Goal: Task Accomplishment & Management: Complete application form

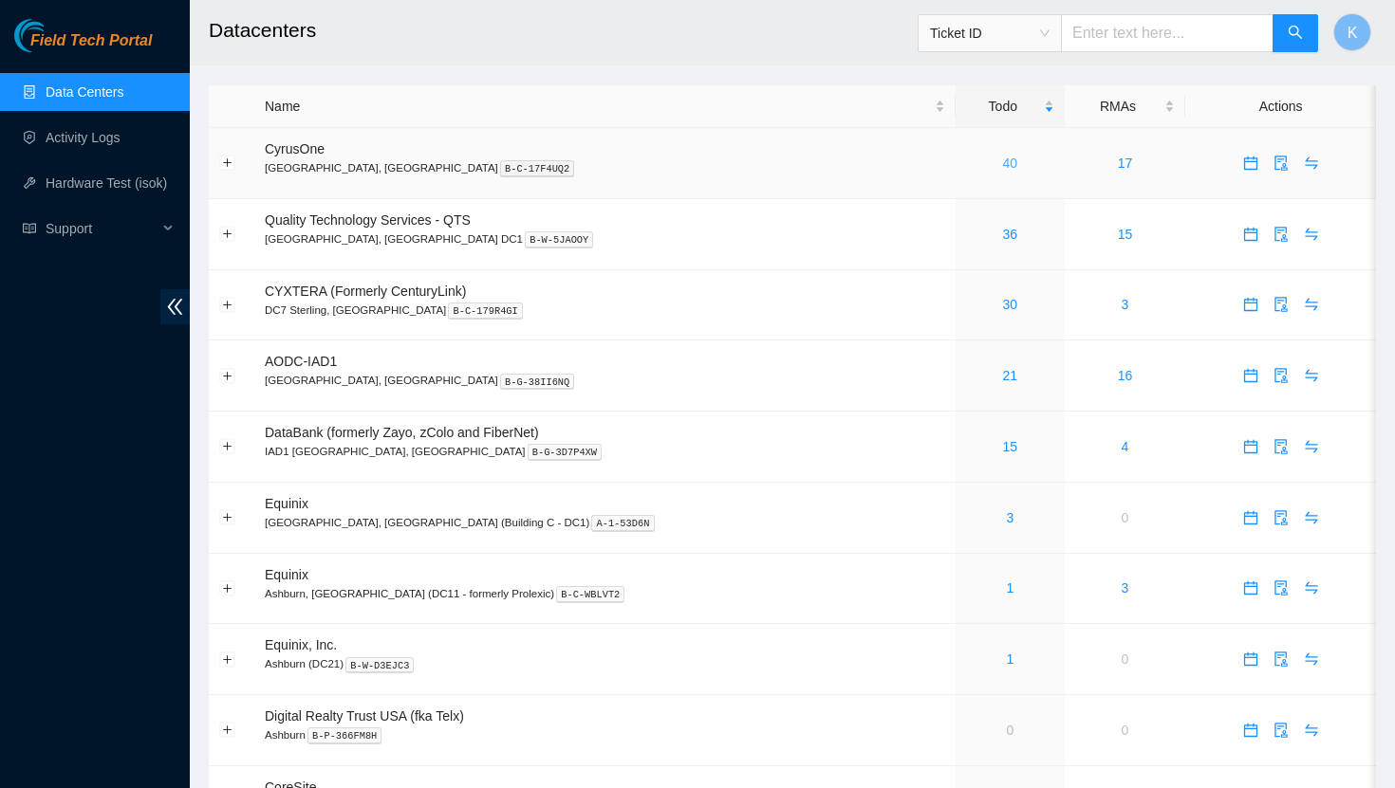
click at [1003, 169] on link "40" at bounding box center [1010, 163] width 15 height 15
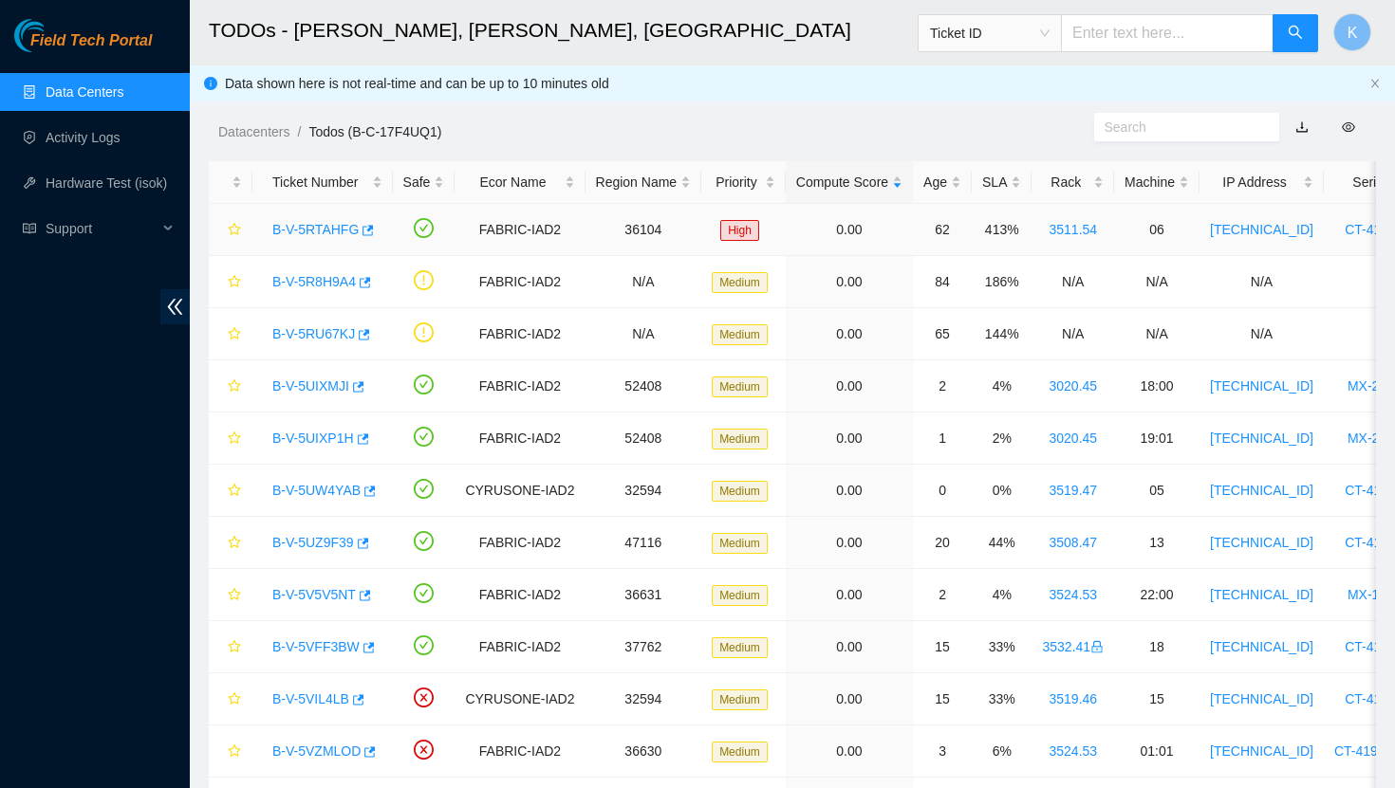
click at [308, 228] on link "B-V-5RTAHFG" at bounding box center [315, 229] width 86 height 15
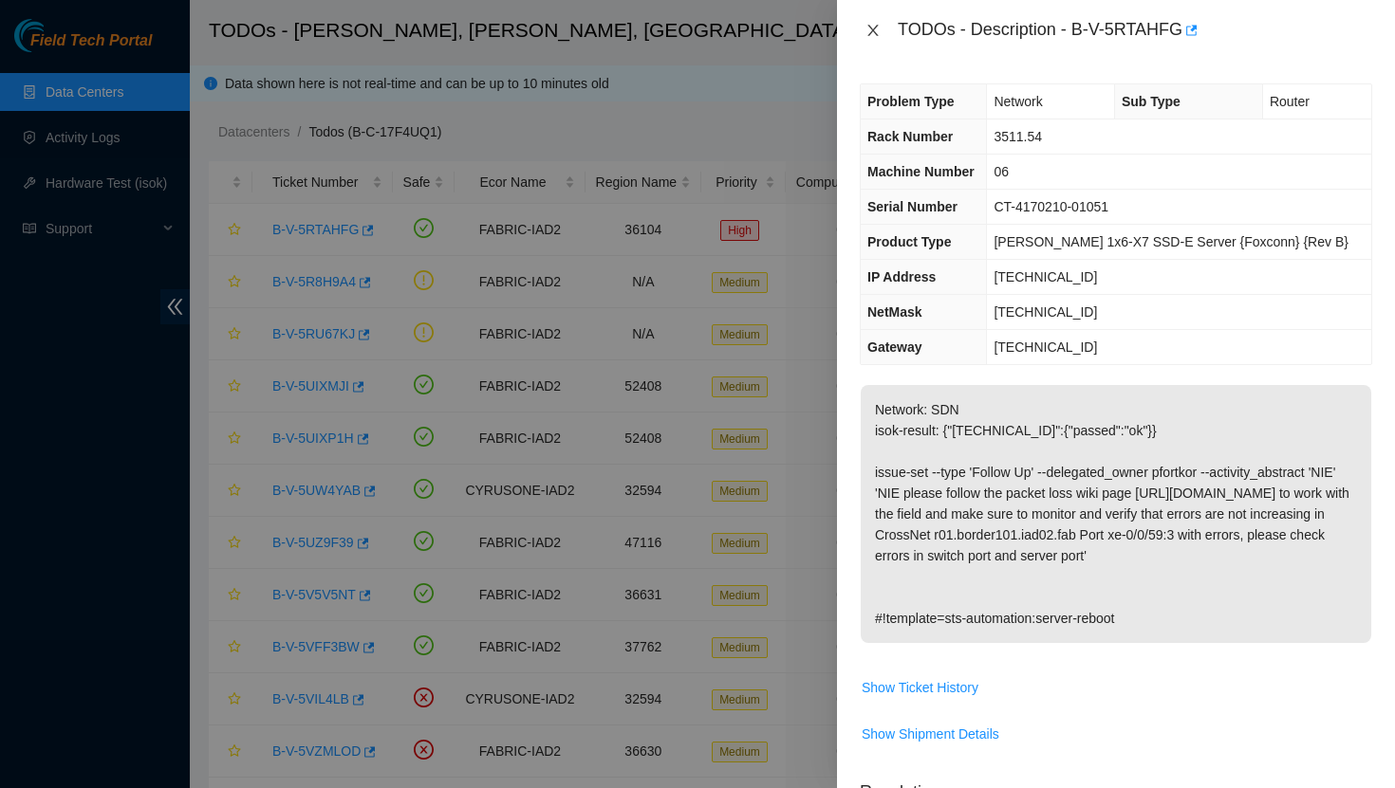
click at [872, 30] on icon "close" at bounding box center [872, 30] width 10 height 11
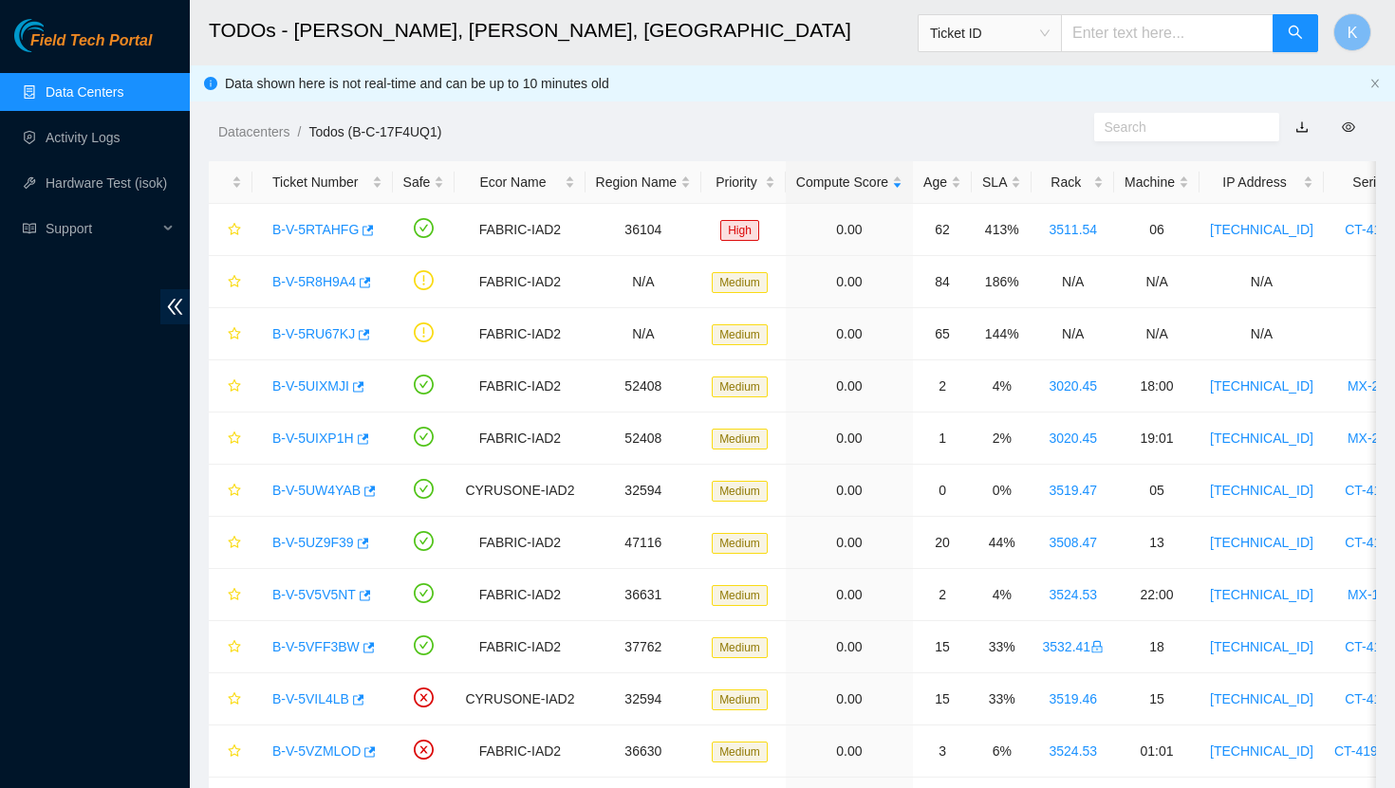
click at [86, 91] on link "Data Centers" at bounding box center [85, 91] width 78 height 15
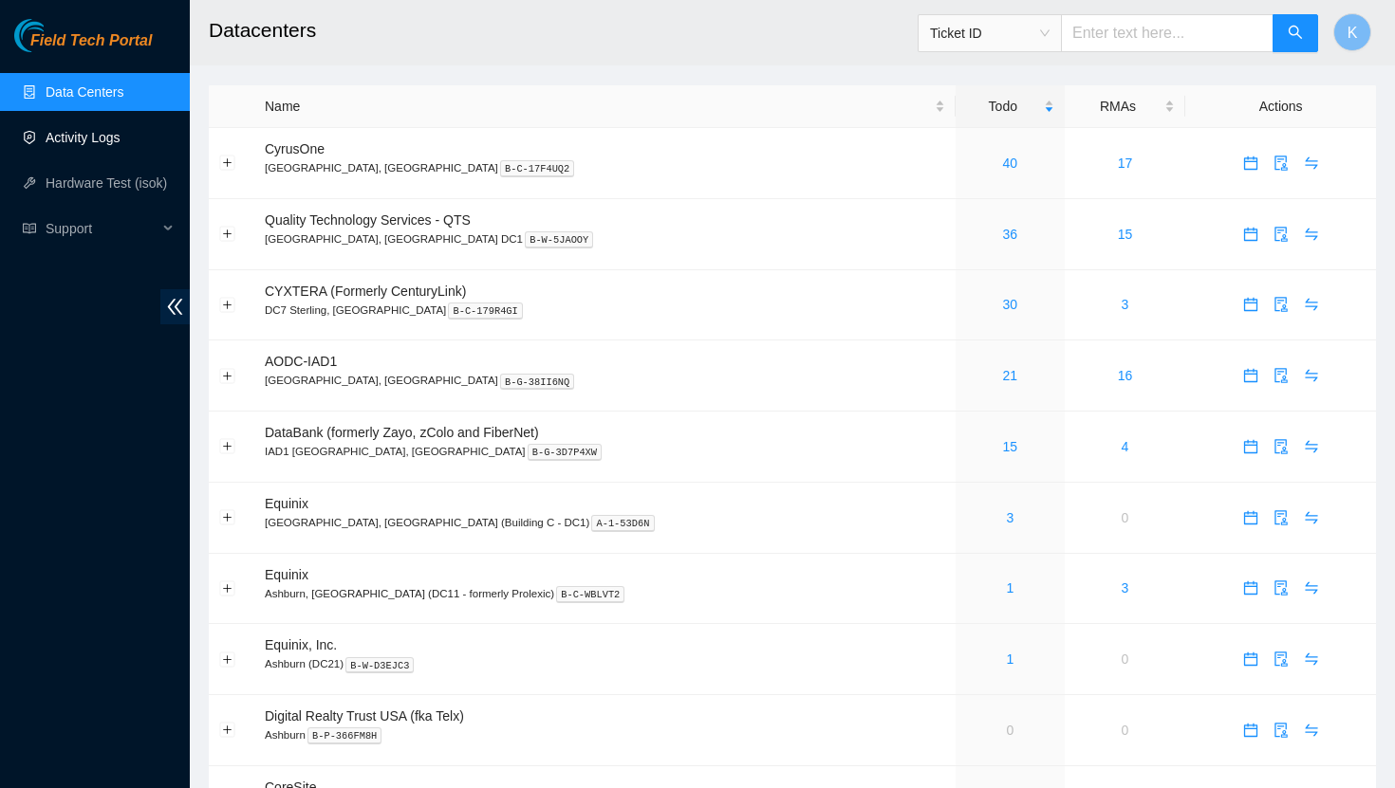
click at [114, 144] on link "Activity Logs" at bounding box center [83, 137] width 75 height 15
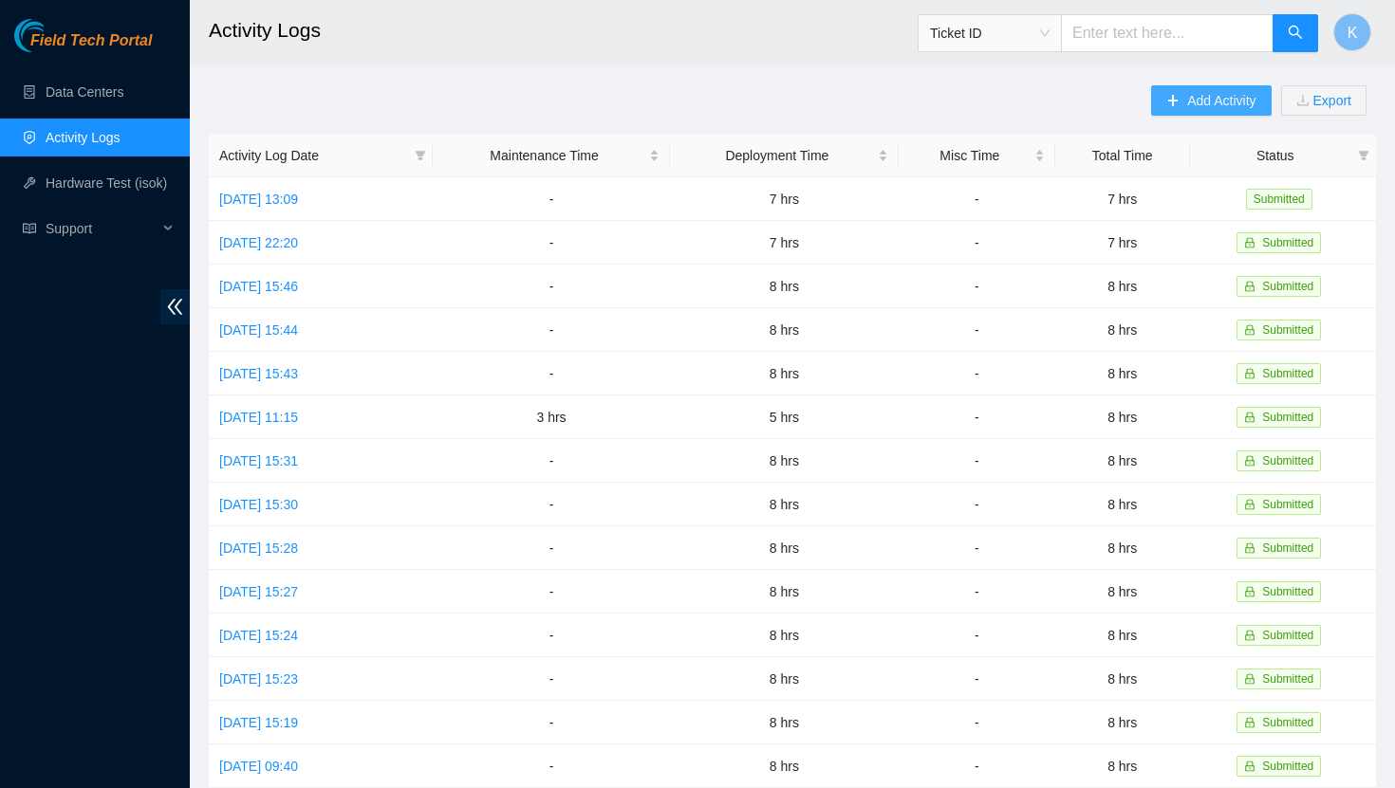
click at [1189, 96] on span "Add Activity" at bounding box center [1221, 100] width 68 height 21
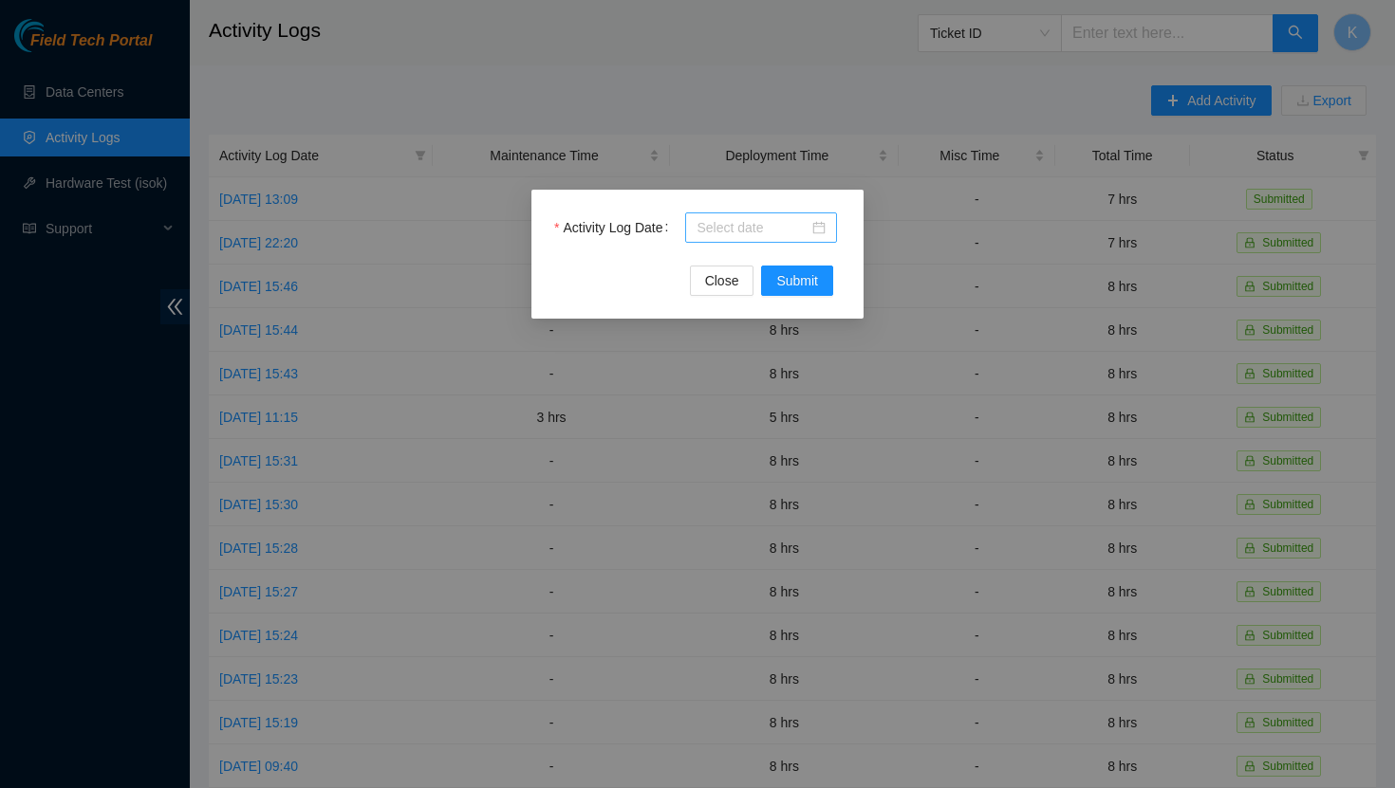
click at [821, 229] on div at bounding box center [760, 227] width 129 height 21
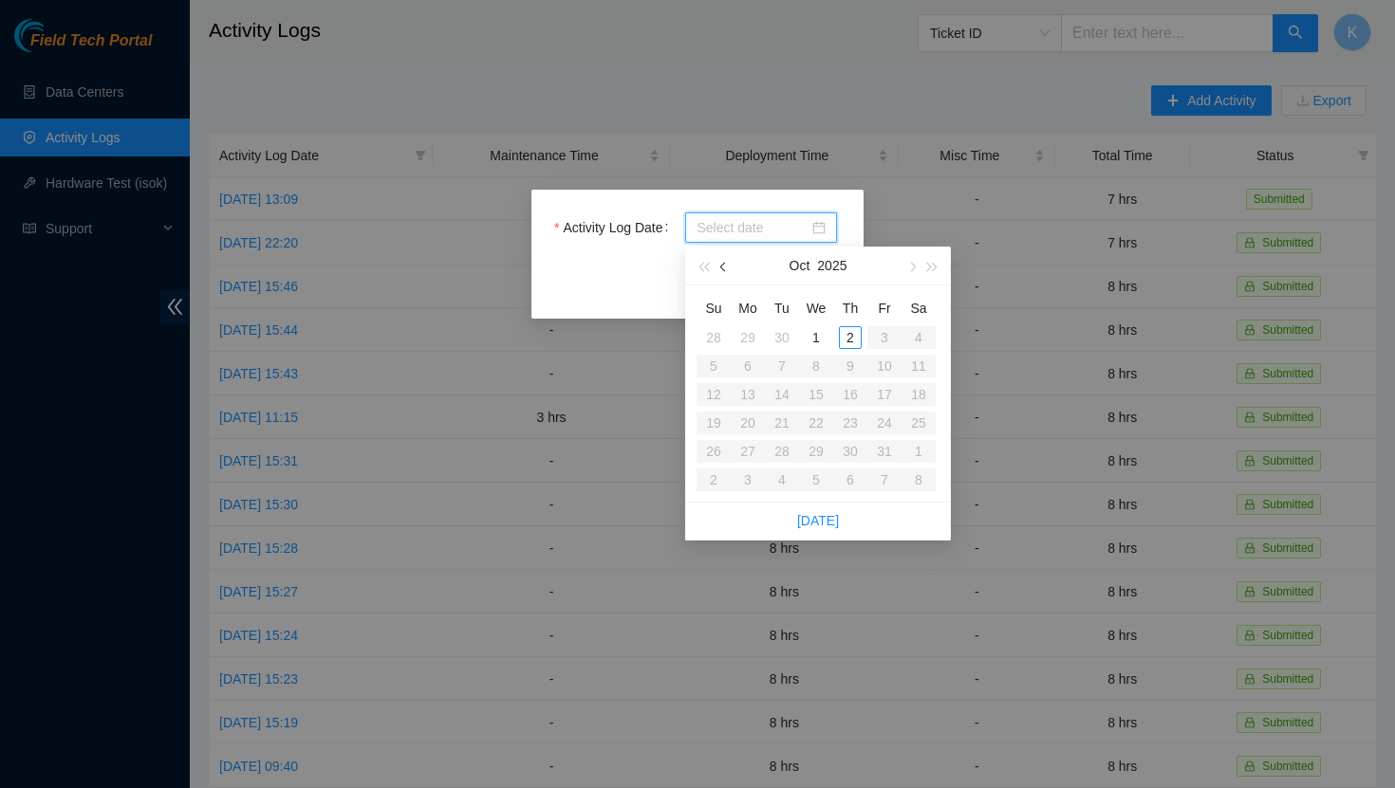
click at [720, 267] on span "button" at bounding box center [724, 267] width 9 height 9
type input "[DATE]"
click at [883, 426] on div "26" at bounding box center [884, 423] width 23 height 23
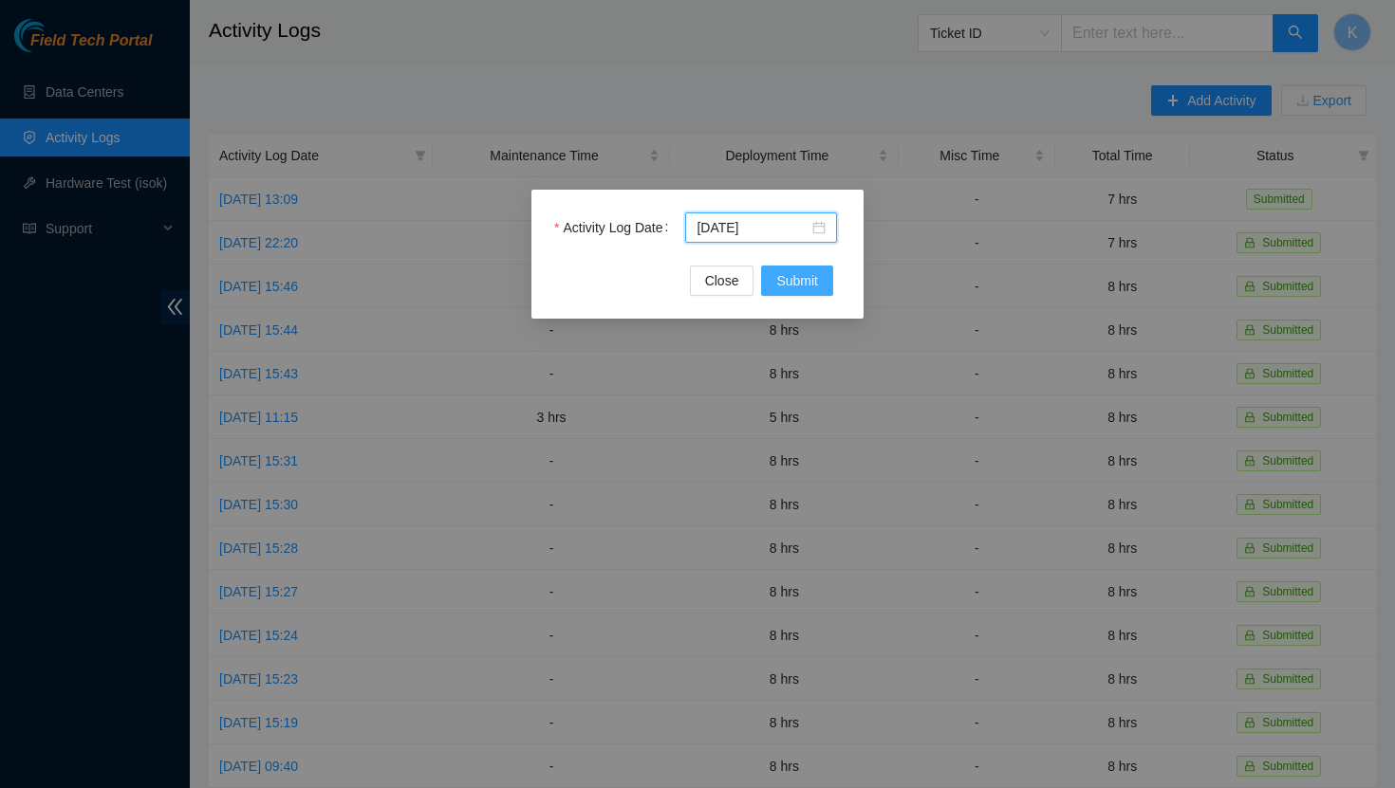
click at [796, 287] on span "Submit" at bounding box center [797, 280] width 42 height 21
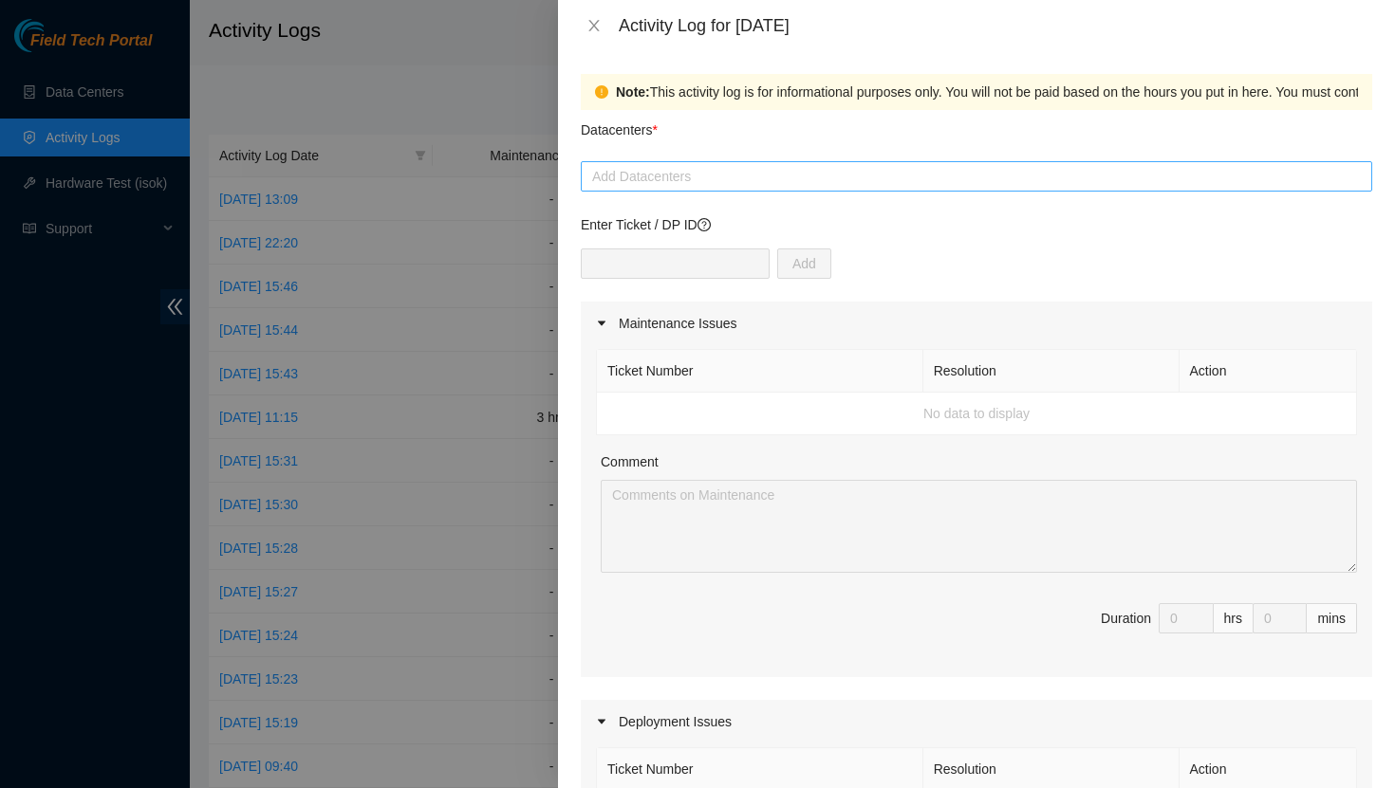
click at [773, 188] on div "Add Datacenters" at bounding box center [976, 176] width 791 height 30
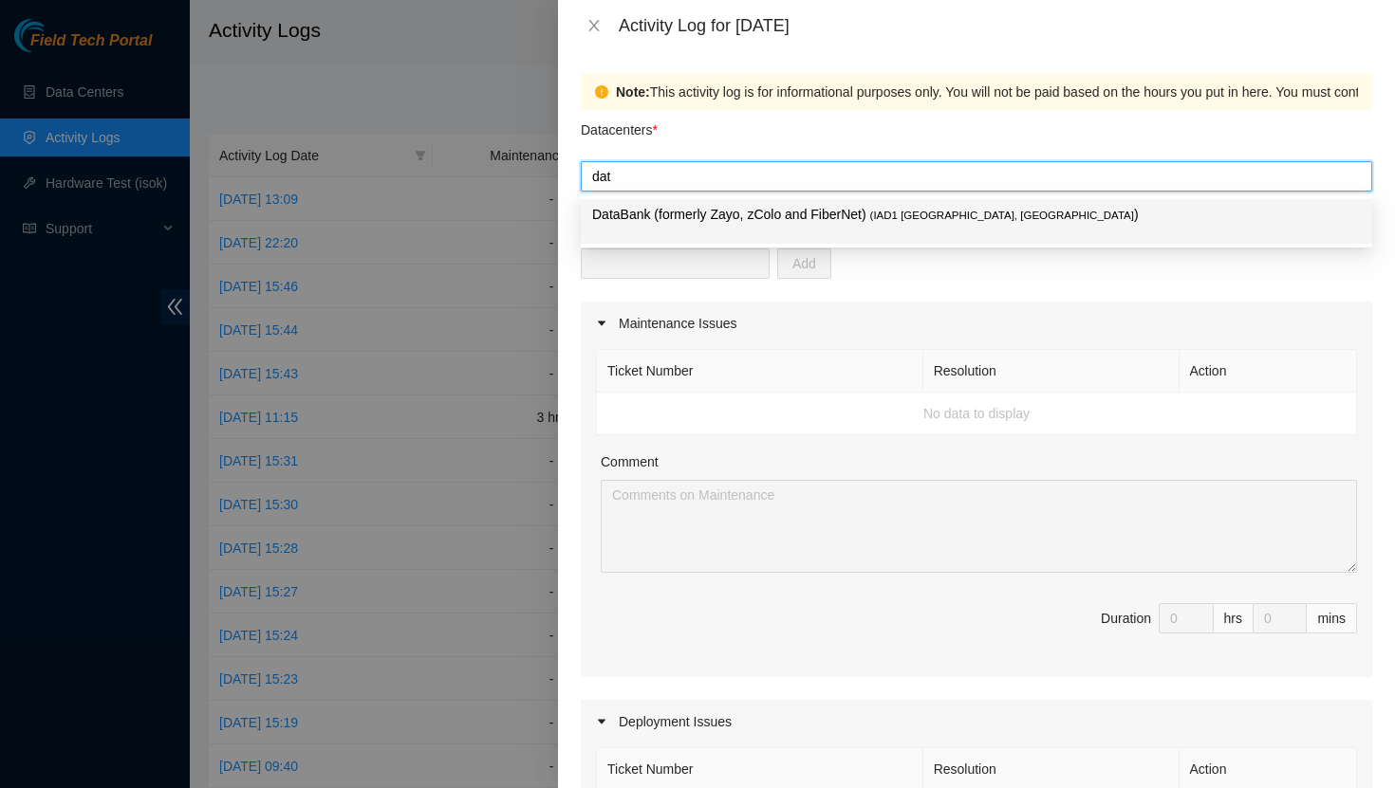
type input "data"
click at [741, 223] on p "DataBank (formerly Zayo, zColo and FiberNet) ( IAD1 [GEOGRAPHIC_DATA], [GEOGRAP…" at bounding box center [976, 215] width 769 height 22
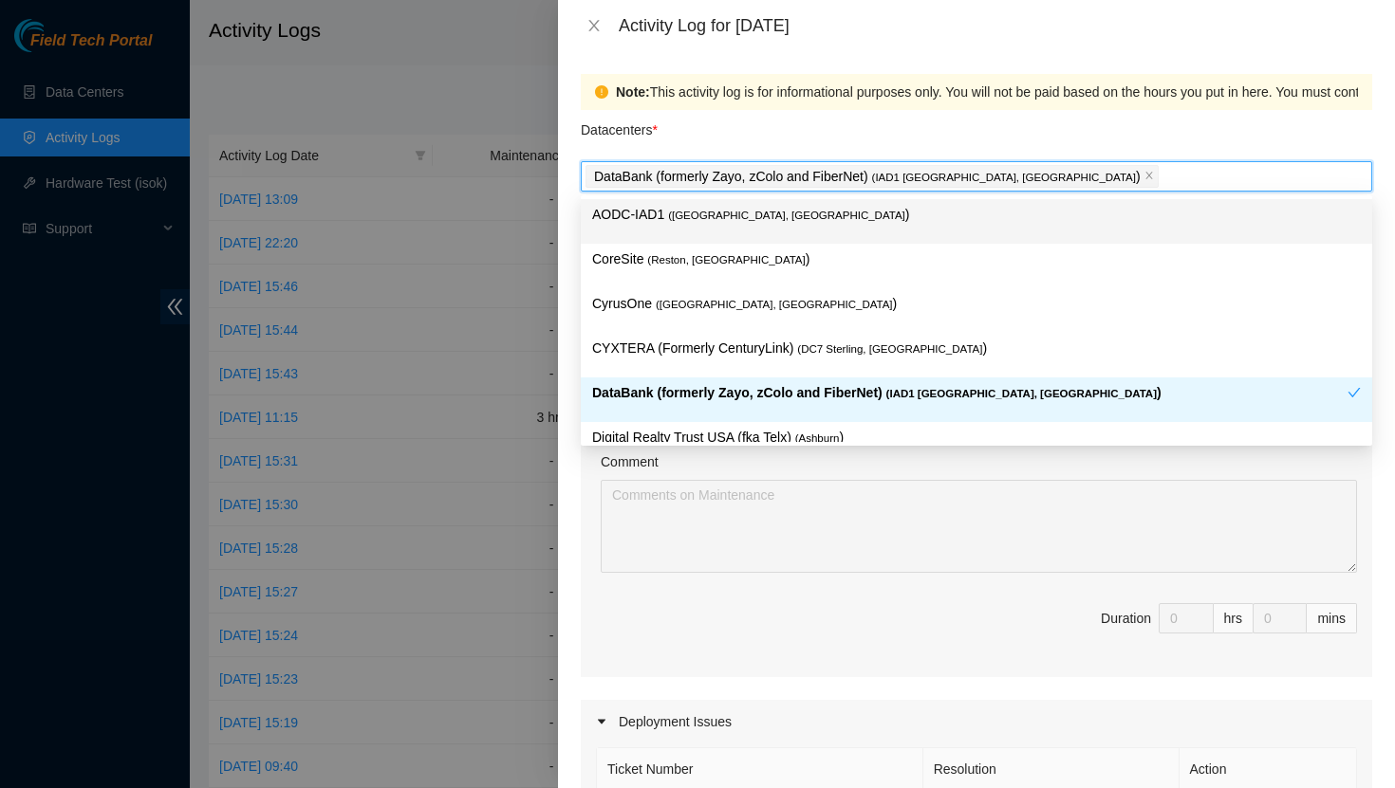
click at [744, 139] on div "Datacenters *" at bounding box center [976, 135] width 791 height 51
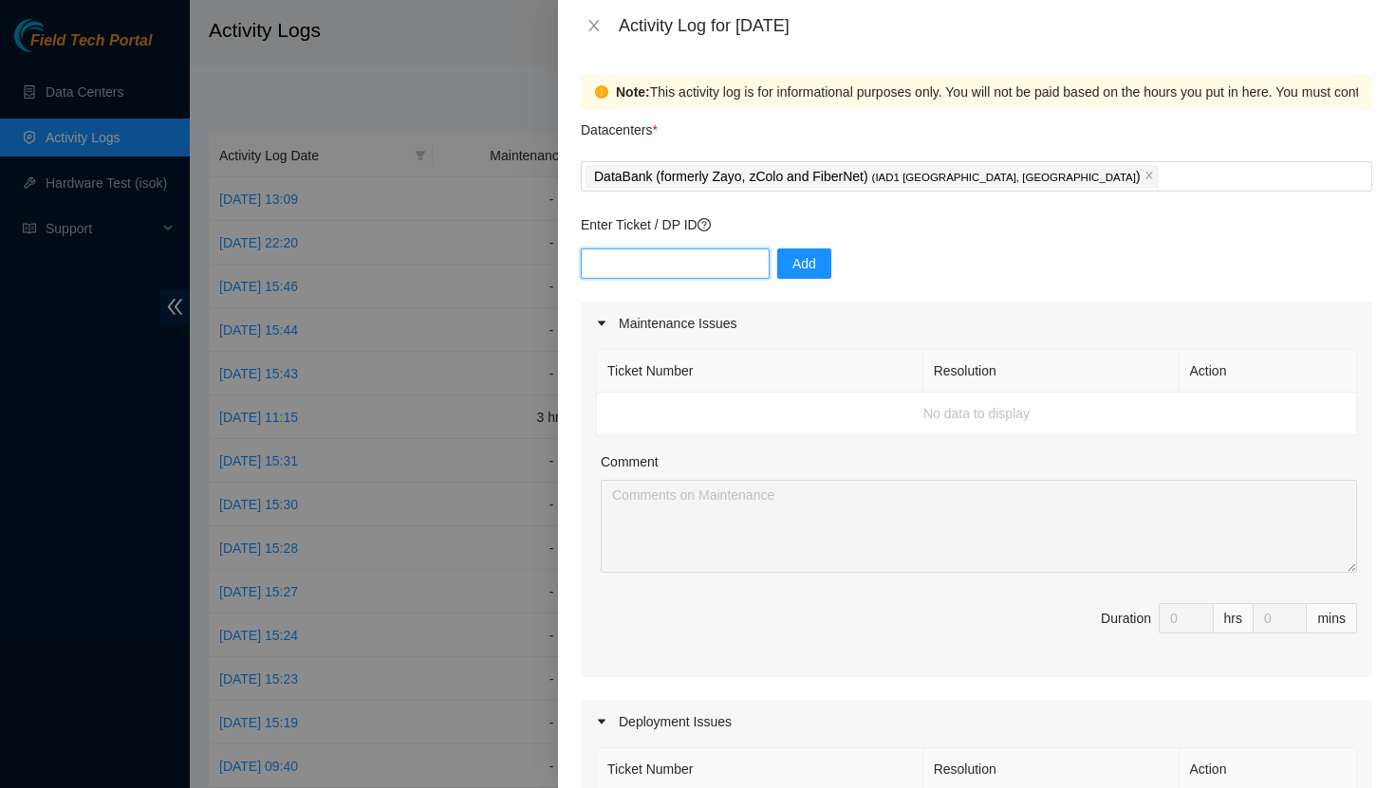
click at [695, 269] on input "text" at bounding box center [675, 264] width 189 height 30
type input "DP83347"
click at [792, 269] on span "Add" at bounding box center [804, 263] width 24 height 21
click at [677, 274] on input "text" at bounding box center [675, 264] width 189 height 30
type input "83347"
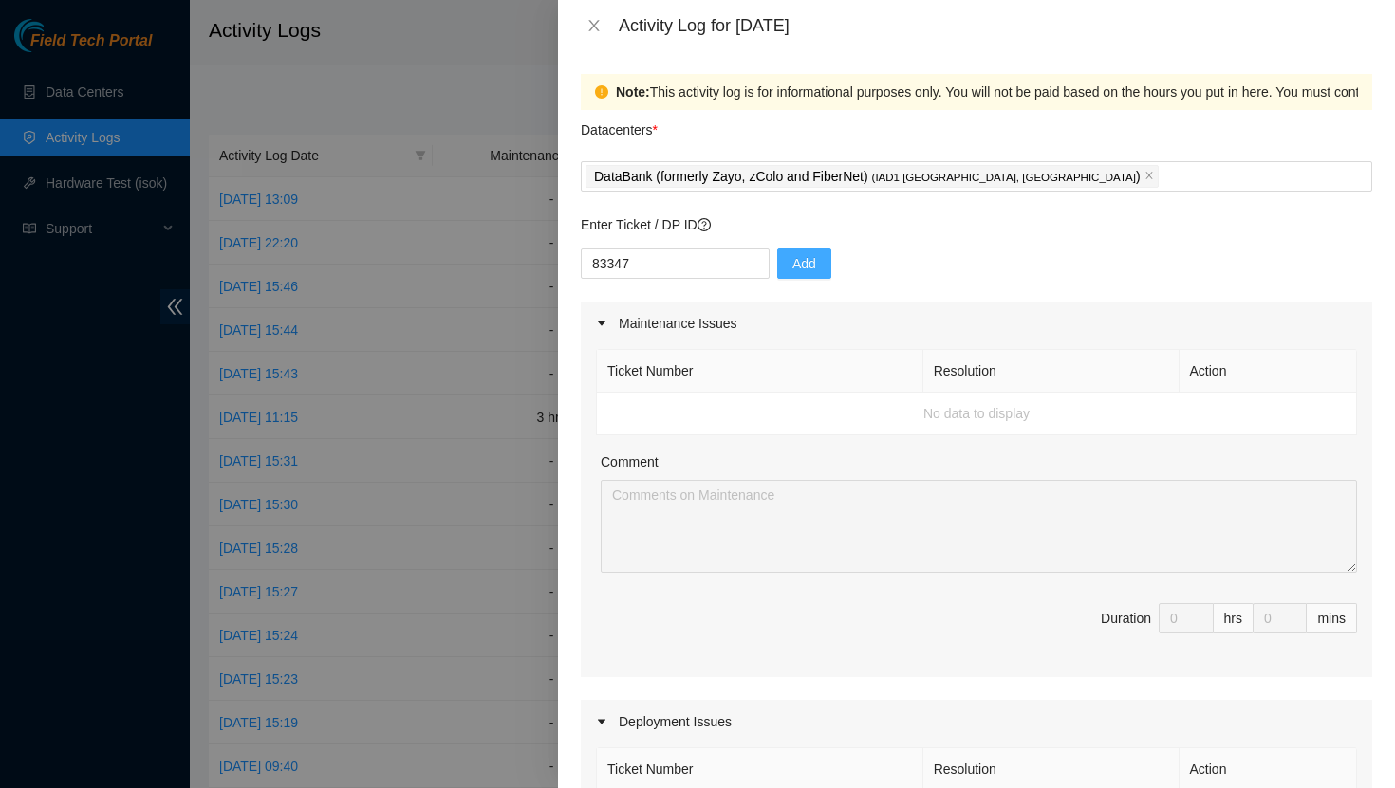
click at [792, 258] on span "Add" at bounding box center [804, 263] width 24 height 21
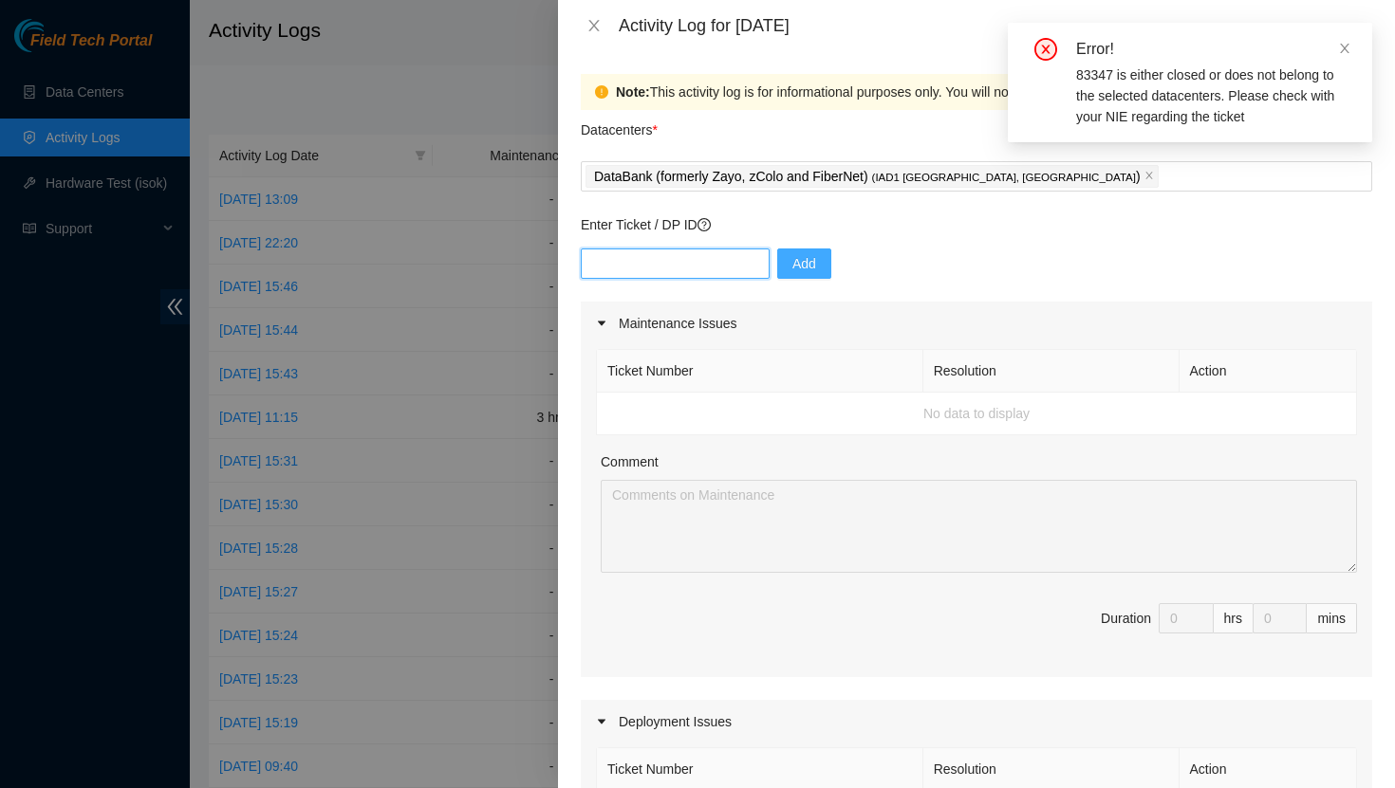
click at [669, 263] on input "text" at bounding box center [675, 264] width 189 height 30
type input "DP83347"
click at [748, 183] on p "DataBank (formerly Zayo, zColo and FiberNet) ( IAD1 [GEOGRAPHIC_DATA], [GEOGRAP…" at bounding box center [867, 177] width 547 height 22
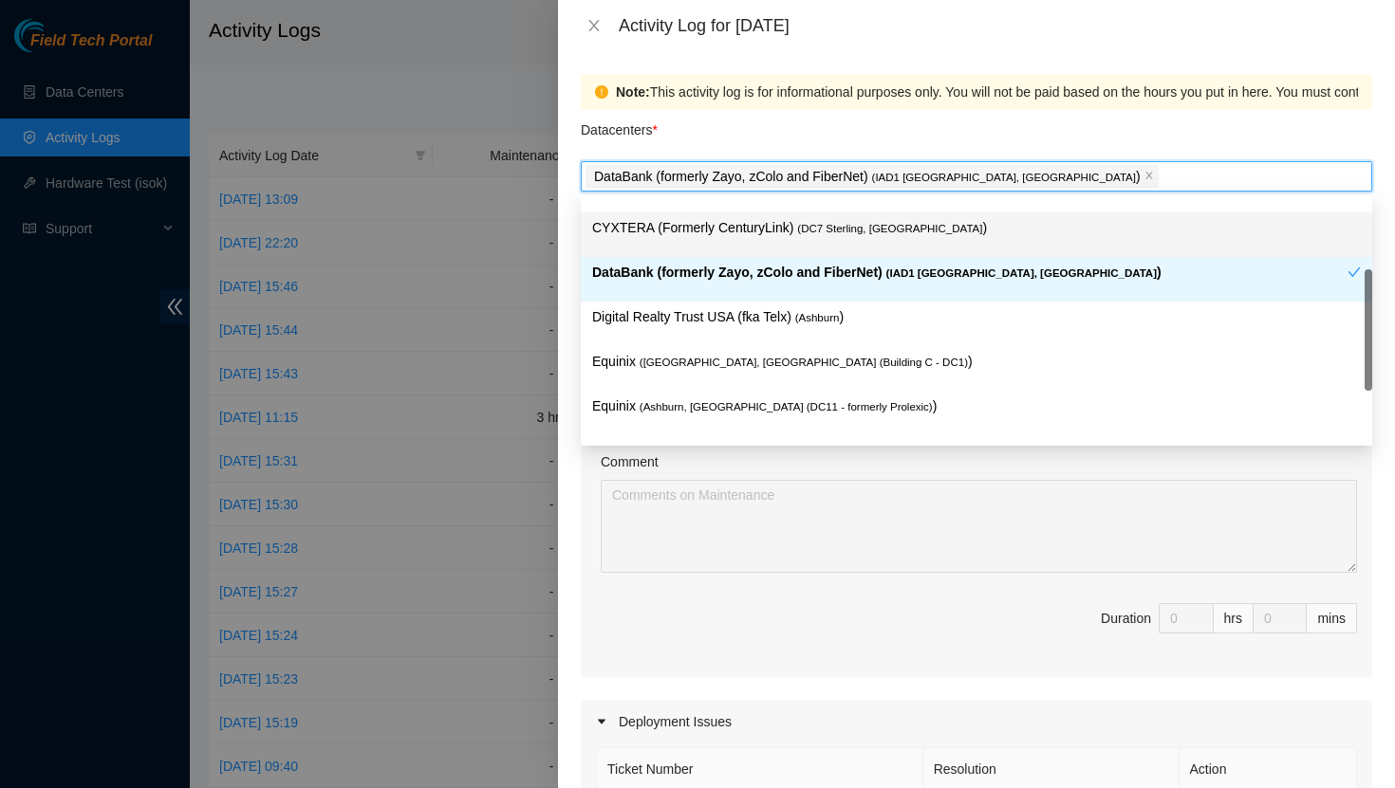
scroll to position [118, 0]
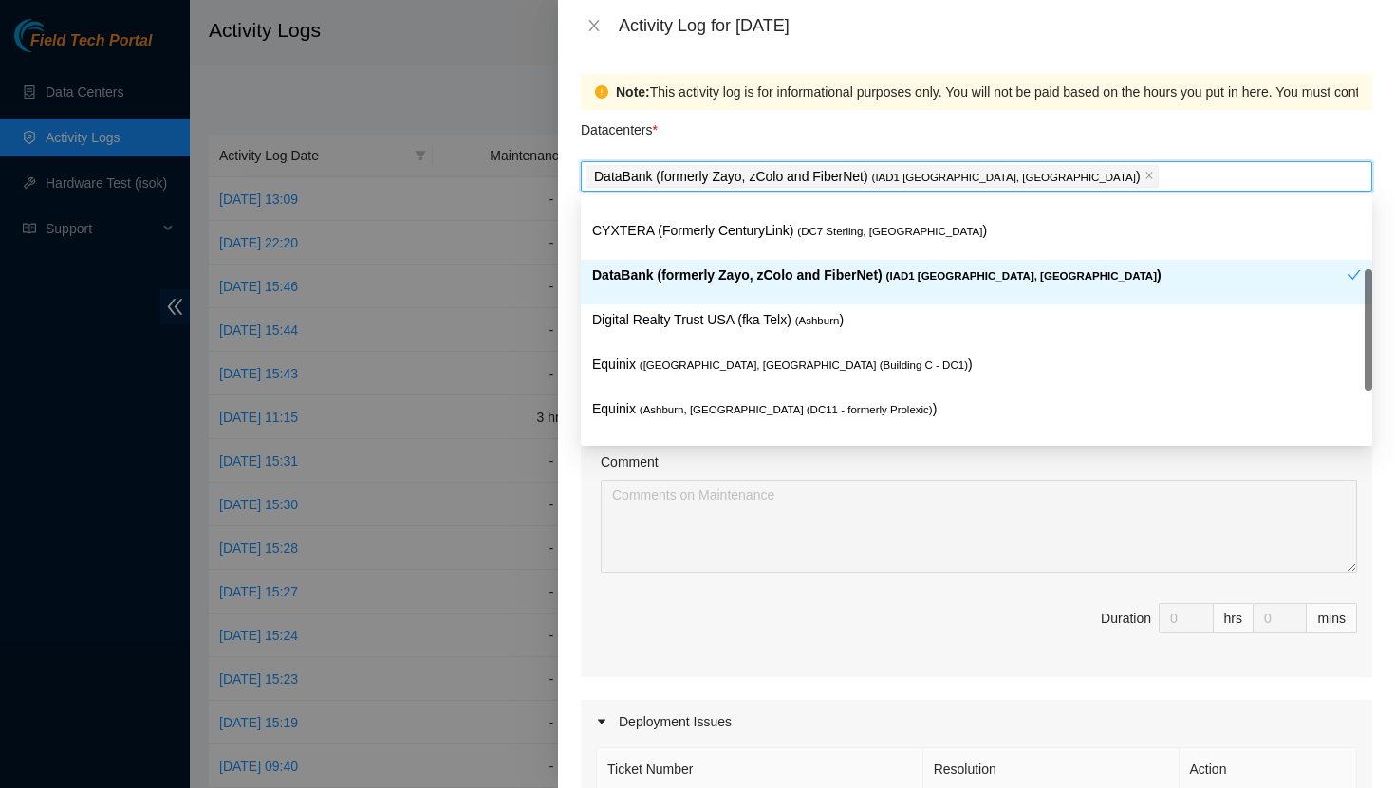
click at [733, 278] on p "DataBank (formerly Zayo, zColo and FiberNet) ( IAD1 [GEOGRAPHIC_DATA], [GEOGRAP…" at bounding box center [969, 276] width 755 height 22
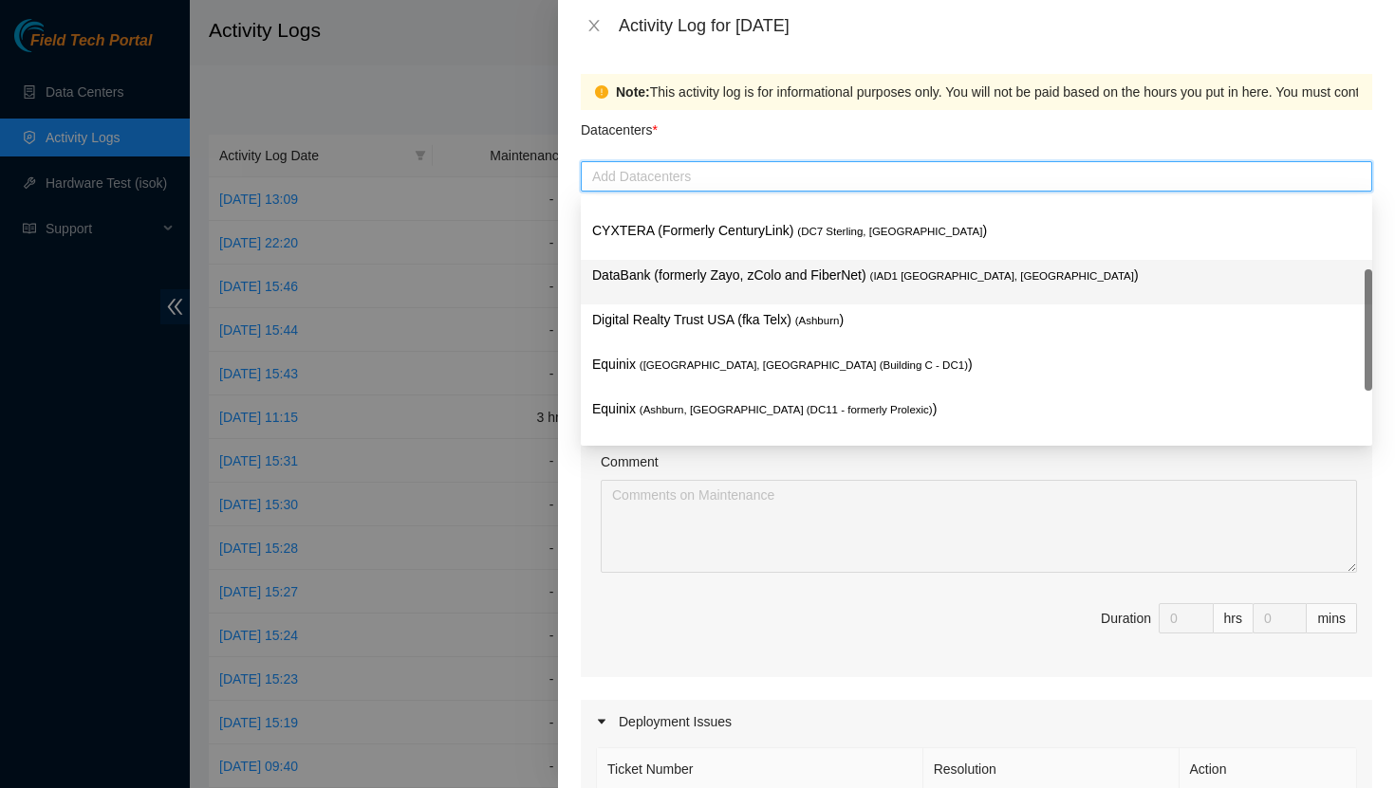
click at [733, 269] on p "DataBank (formerly Zayo, zColo and FiberNet) ( IAD1 [GEOGRAPHIC_DATA], [GEOGRAP…" at bounding box center [976, 276] width 769 height 22
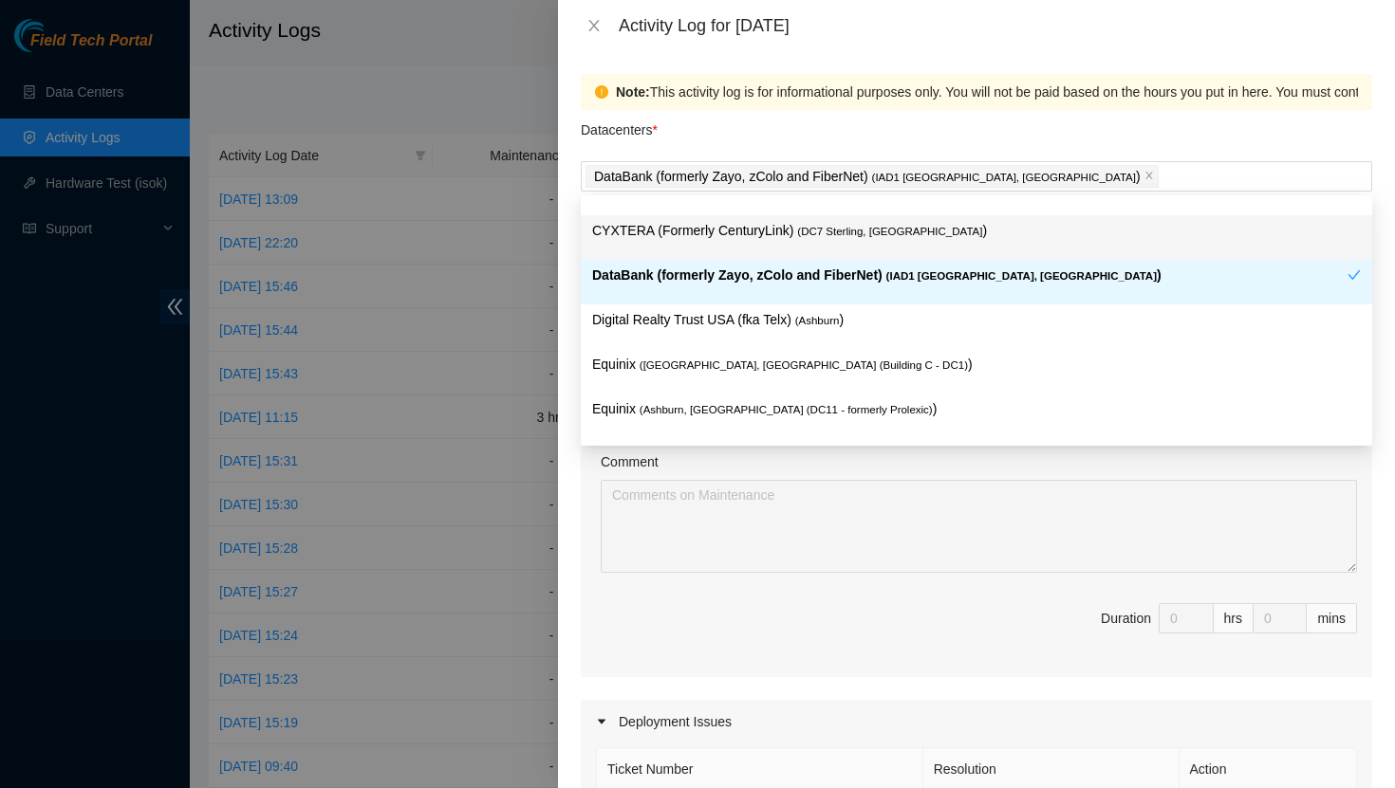
click at [722, 123] on div "Datacenters *" at bounding box center [976, 135] width 791 height 51
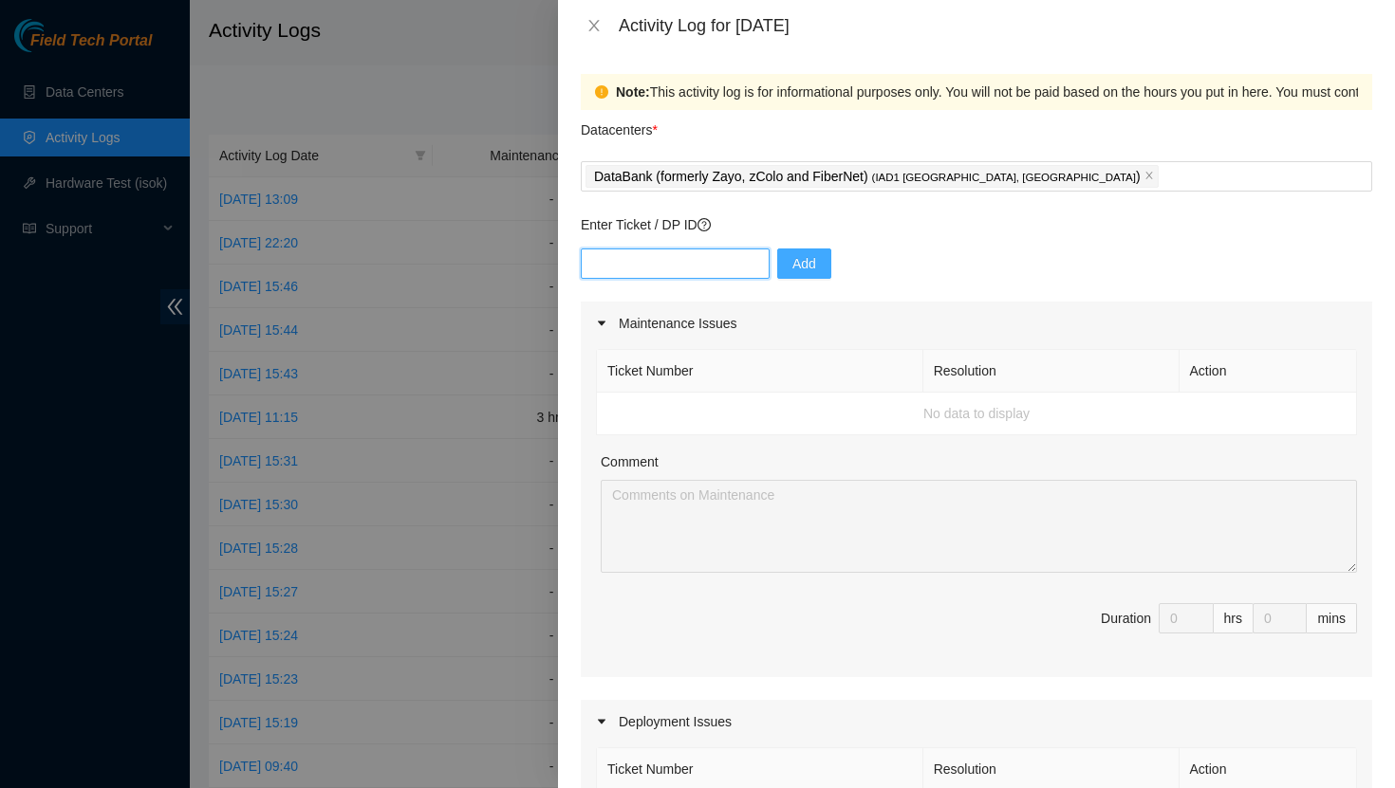
click at [675, 273] on input "text" at bounding box center [675, 264] width 189 height 30
type input "DP83347"
click at [792, 272] on span "Add" at bounding box center [804, 263] width 24 height 21
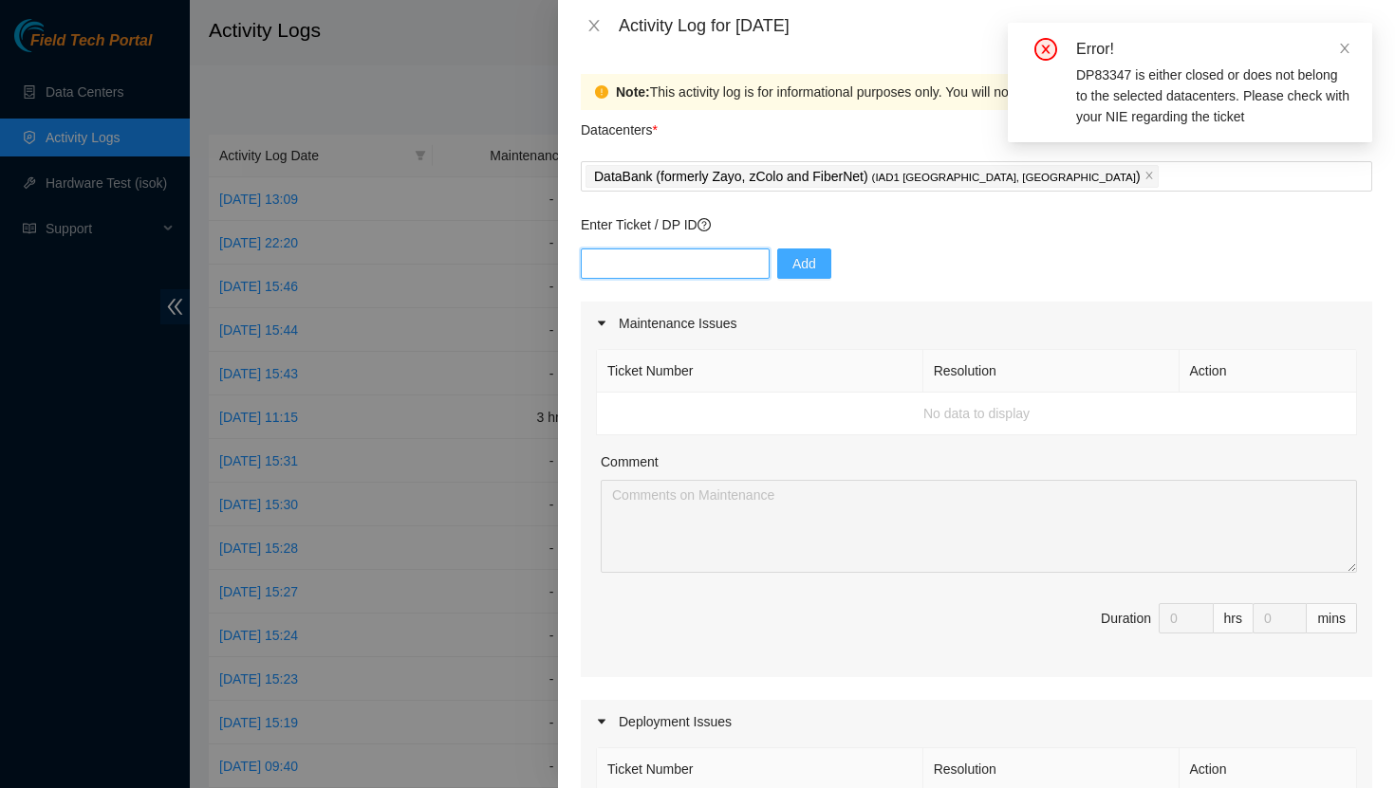
click at [666, 270] on input "text" at bounding box center [675, 264] width 189 height 30
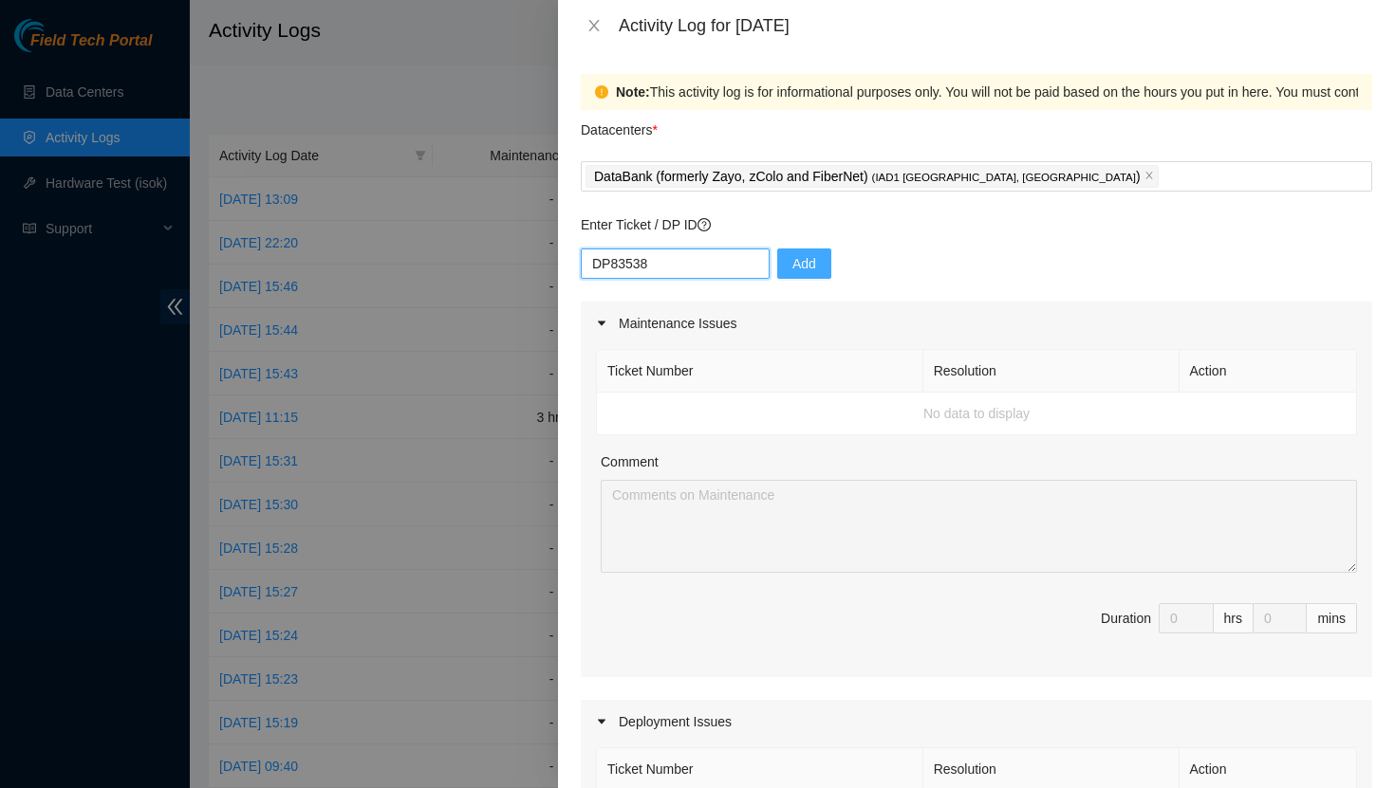
type input "DP83538"
click at [792, 264] on span "Add" at bounding box center [804, 263] width 24 height 21
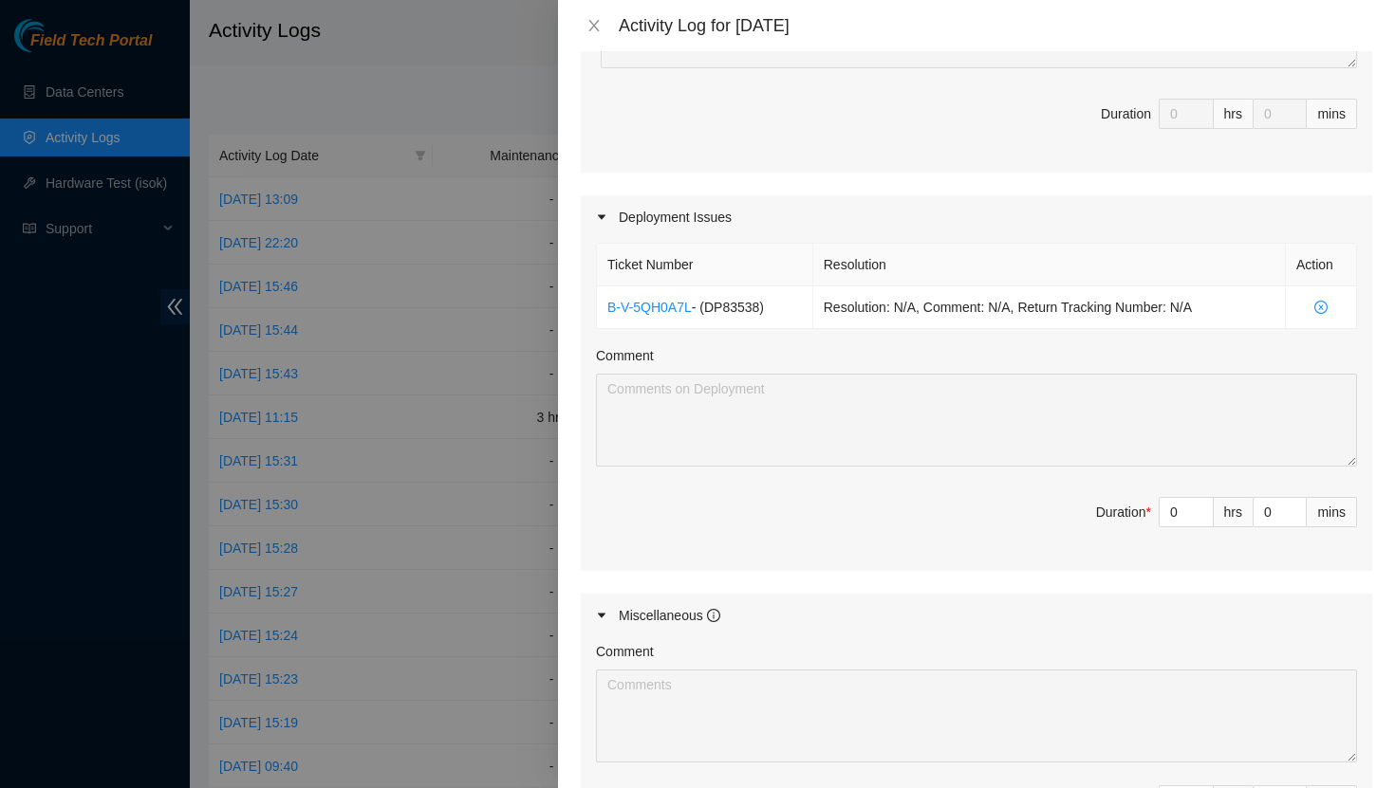
scroll to position [508, 0]
click at [1185, 516] on input "0" at bounding box center [1185, 509] width 53 height 28
type input "8"
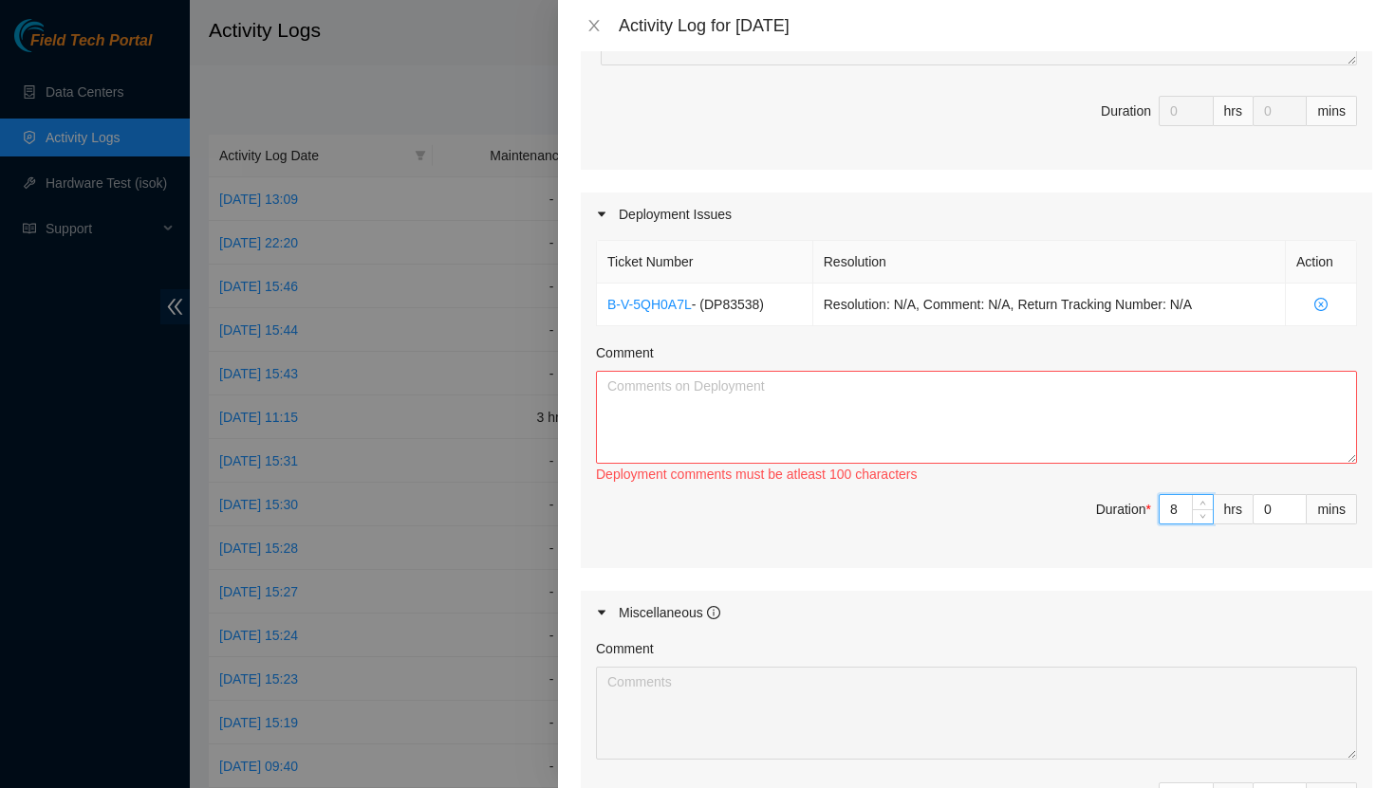
type input "8"
click at [704, 400] on textarea "Comment" at bounding box center [976, 417] width 761 height 93
paste textarea "Ran and managed R03 fiber for these racks: P57-Q19 P57-Q19 P57-Q20 P57-Q20 P57-…"
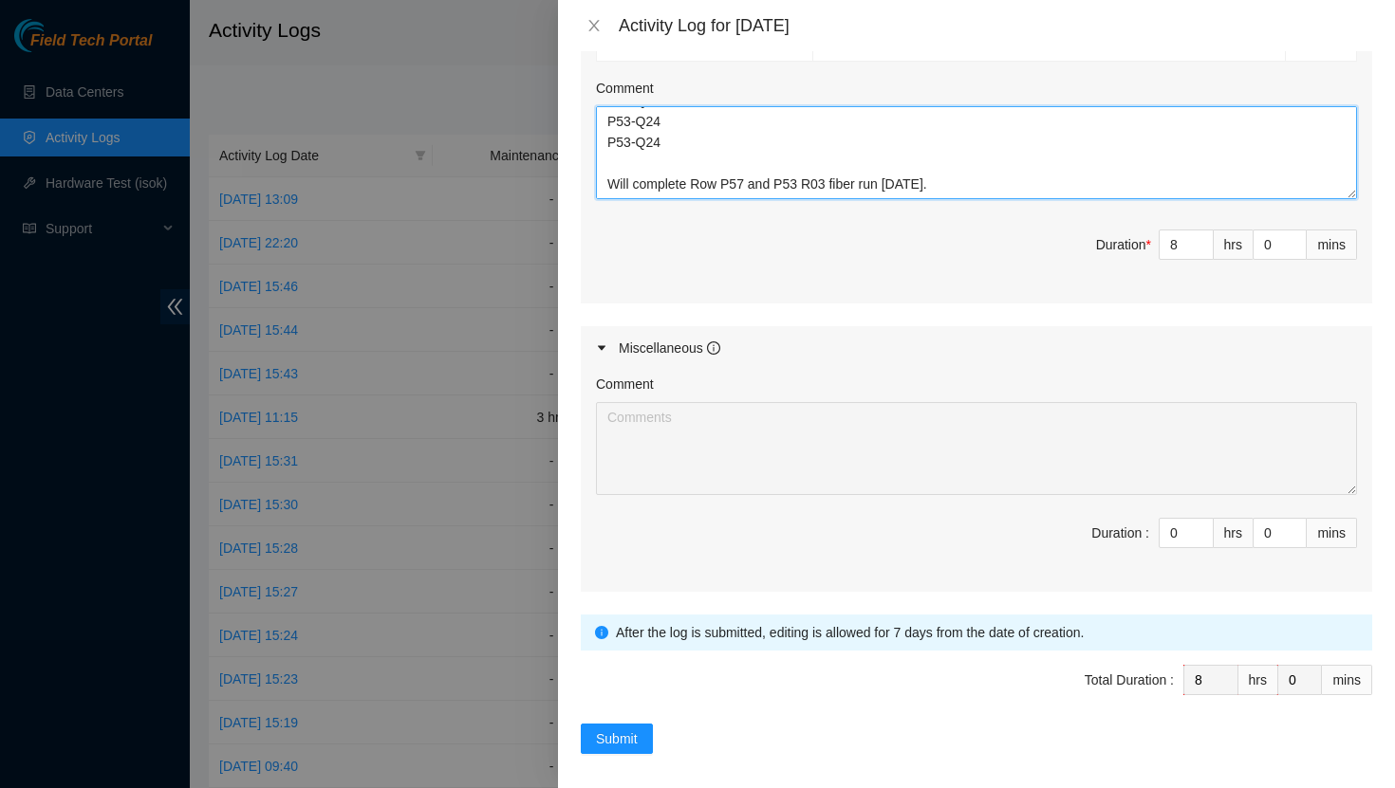
scroll to position [784, 0]
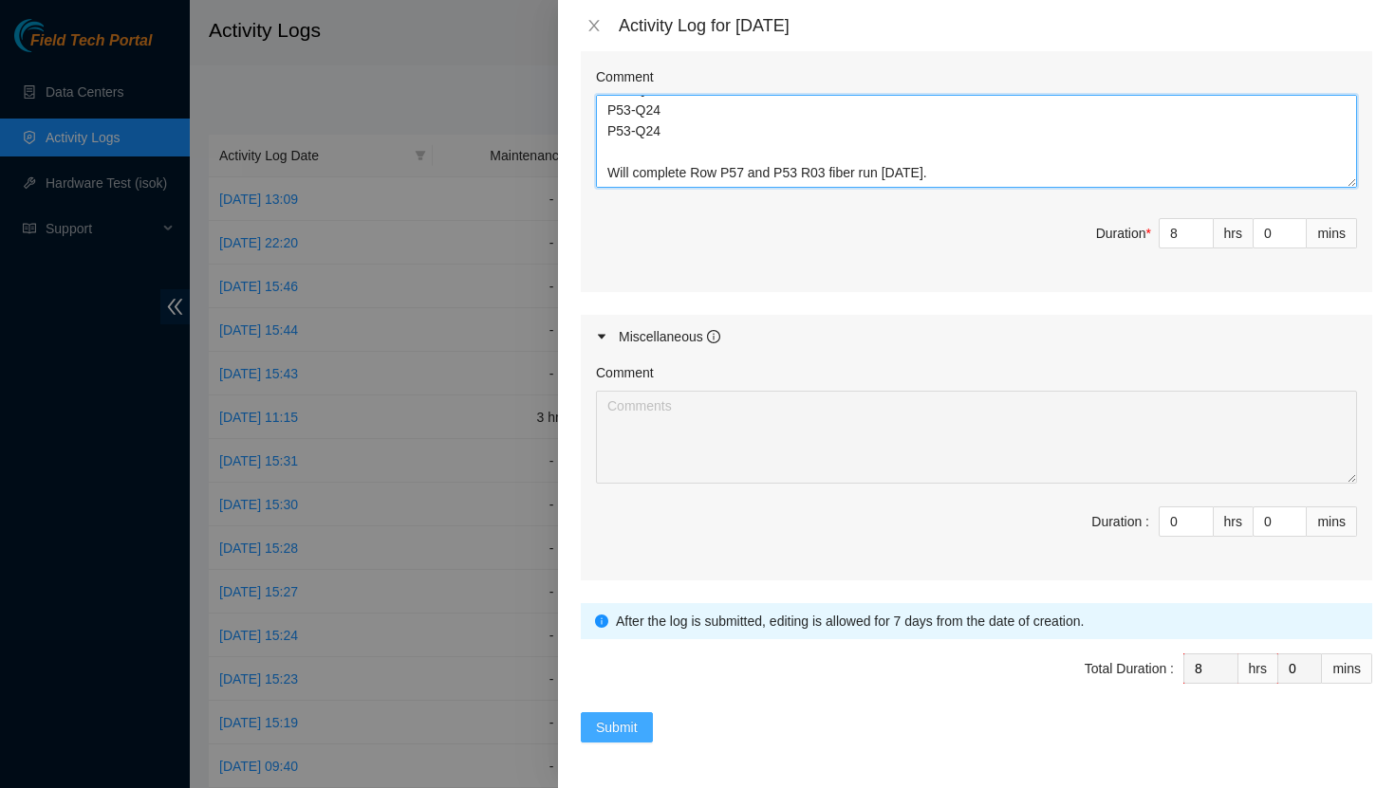
type textarea "Ran and managed R03 fiber for these racks: P57-Q19 P57-Q19 P57-Q20 P57-Q20 P57-…"
click at [622, 732] on span "Submit" at bounding box center [617, 727] width 42 height 21
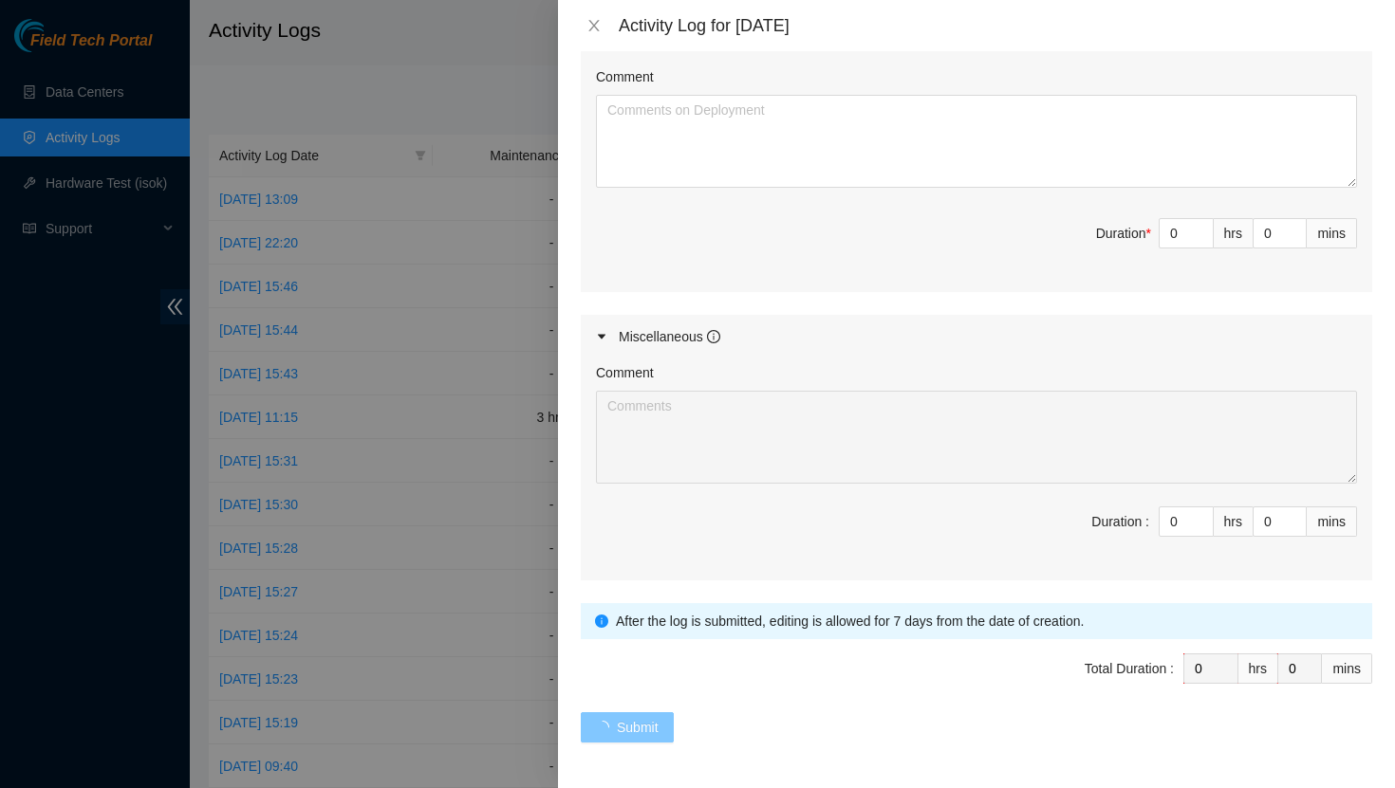
scroll to position [0, 0]
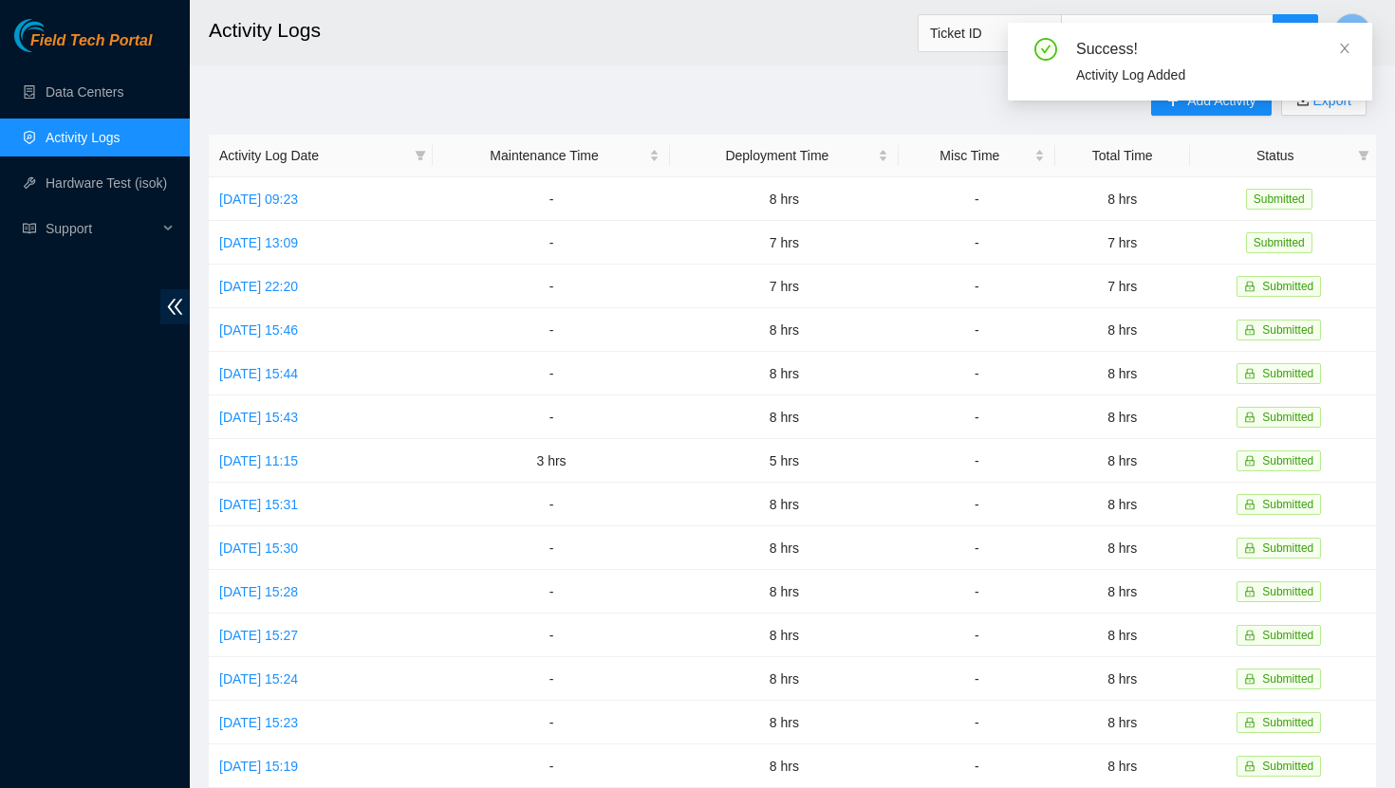
click at [1192, 104] on div "Success! Activity Log Added" at bounding box center [1190, 69] width 364 height 93
click at [1348, 44] on icon "close" at bounding box center [1344, 48] width 9 height 9
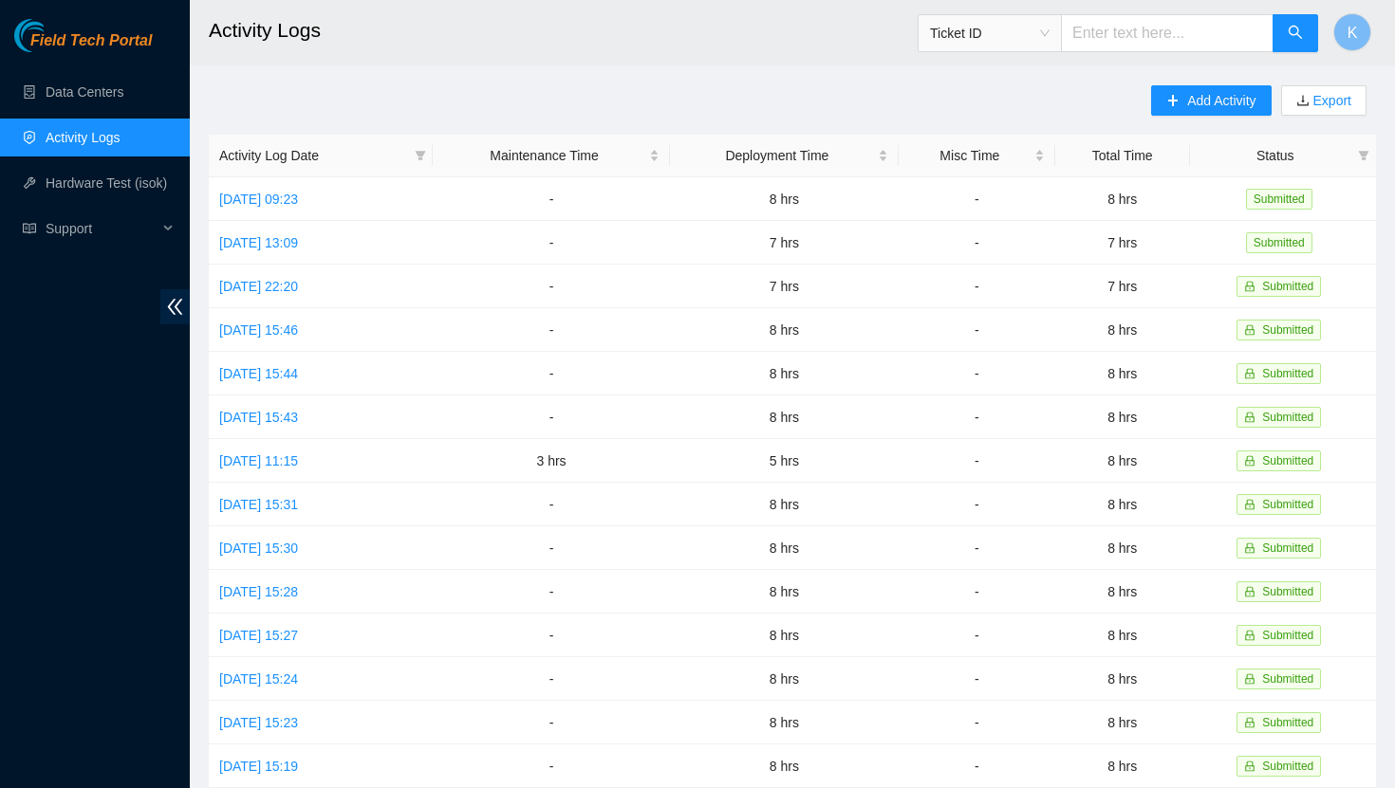
click at [1206, 116] on div "Add Activity Export" at bounding box center [1263, 109] width 225 height 49
click at [1210, 97] on span "Add Activity" at bounding box center [1221, 100] width 68 height 21
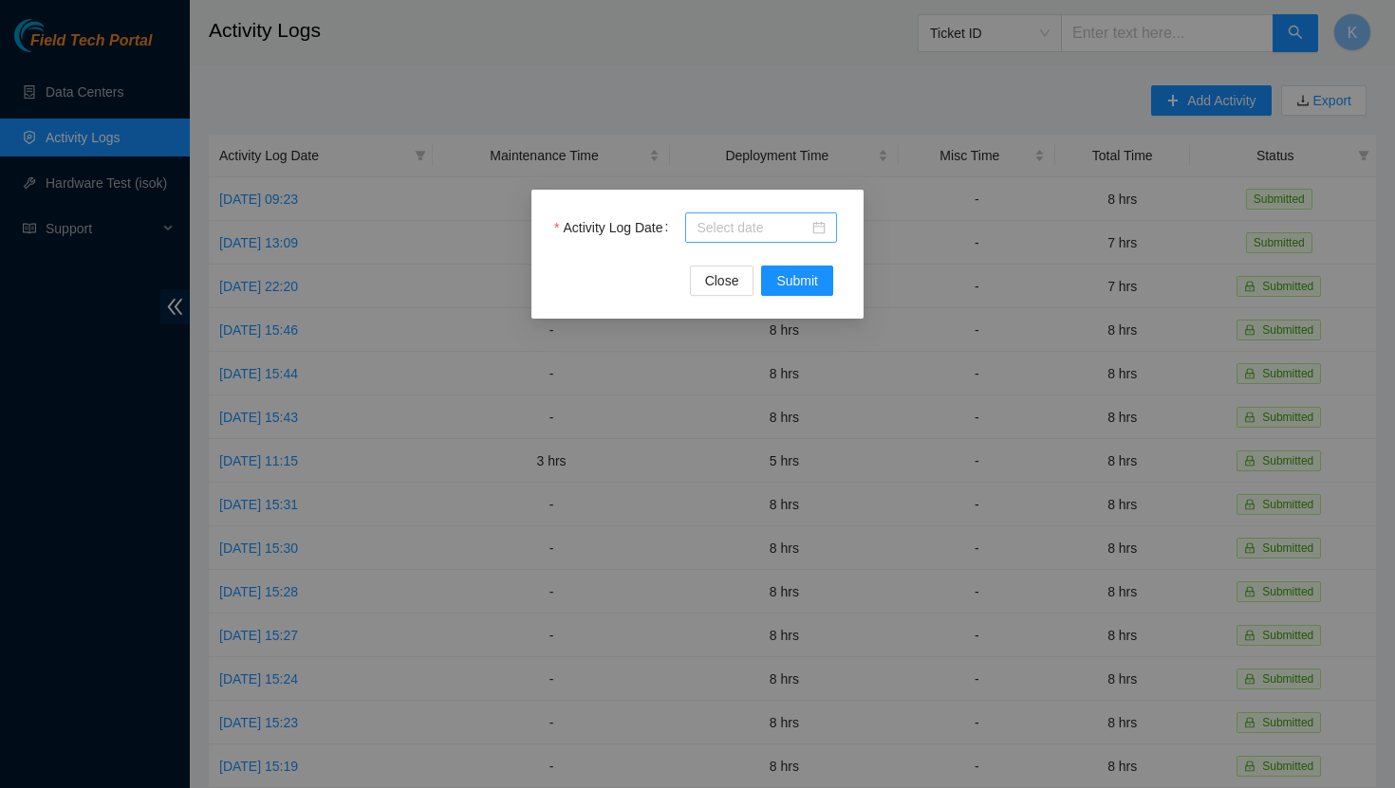
click at [822, 229] on div at bounding box center [760, 227] width 129 height 21
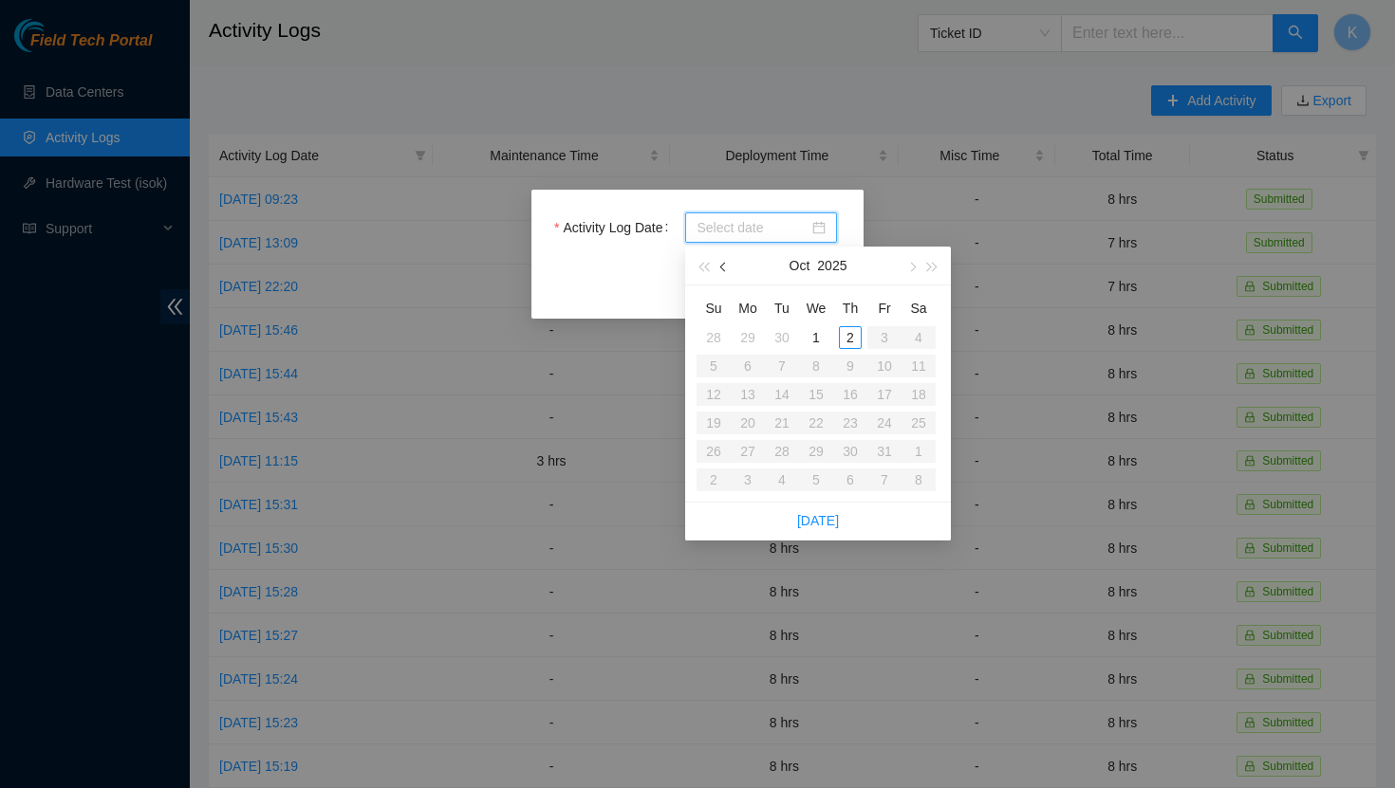
click at [724, 266] on span "button" at bounding box center [724, 267] width 9 height 9
type input "[DATE]"
click at [789, 456] on div "30" at bounding box center [781, 451] width 23 height 23
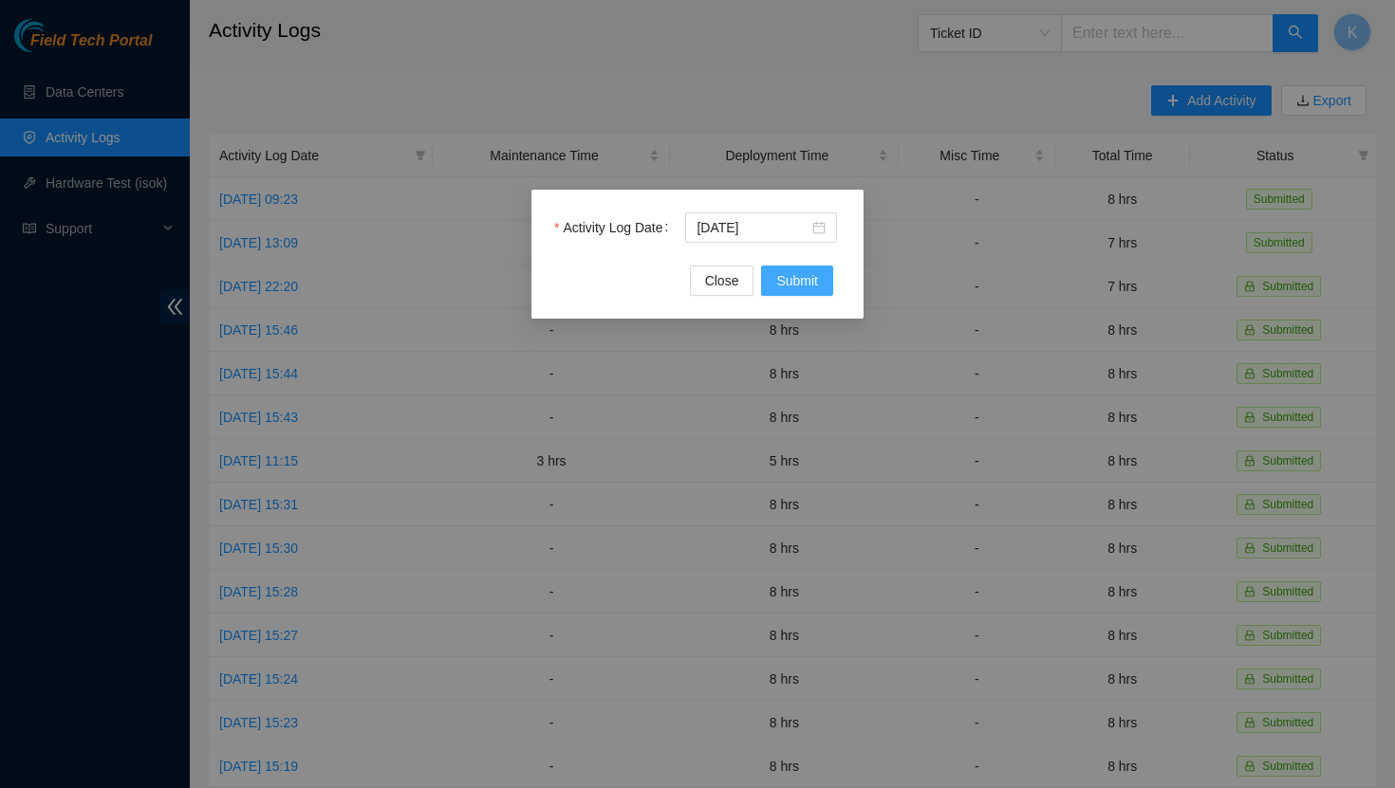
click at [797, 287] on span "Submit" at bounding box center [797, 280] width 42 height 21
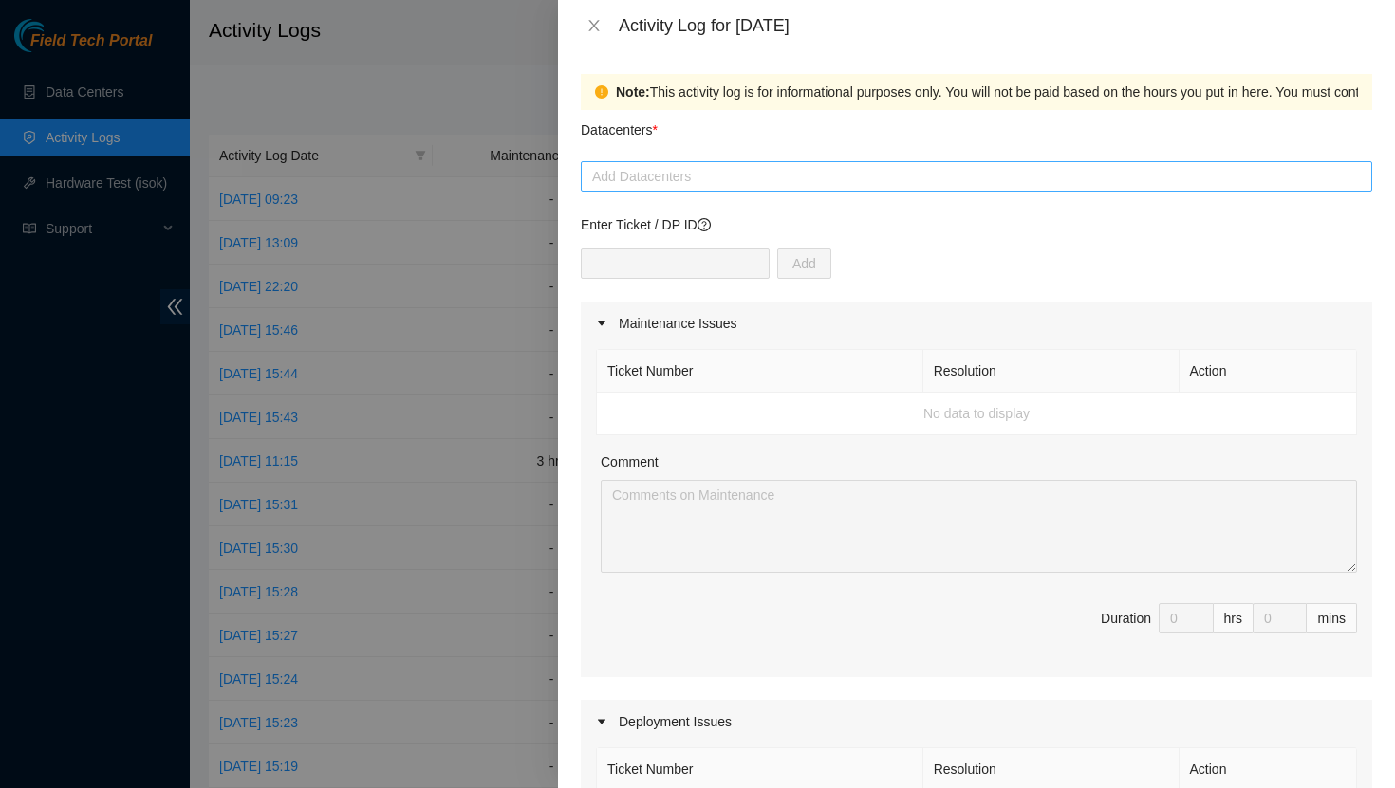
click at [727, 179] on div at bounding box center [976, 176] width 782 height 23
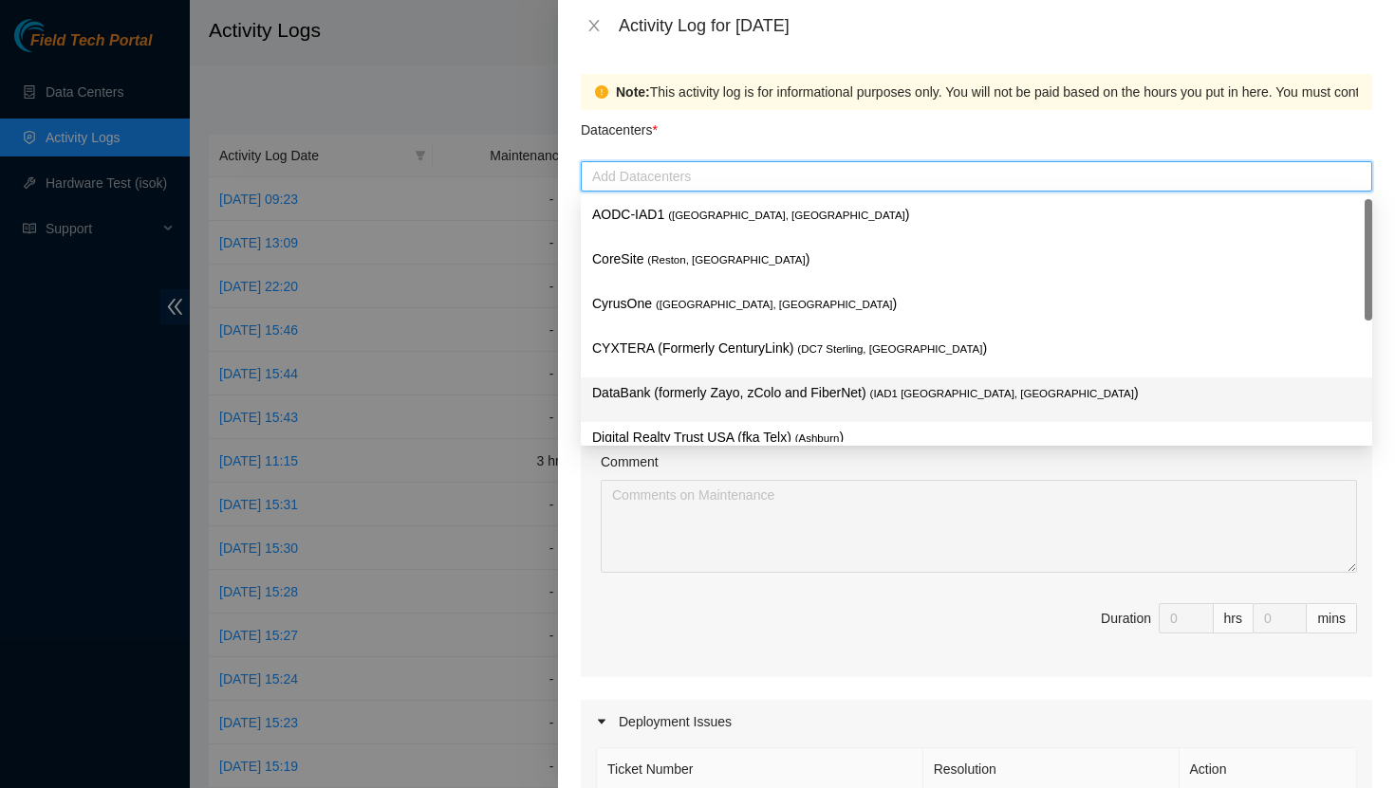
click at [692, 384] on p "DataBank (formerly Zayo, zColo and FiberNet) ( IAD1 [GEOGRAPHIC_DATA], [GEOGRAP…" at bounding box center [976, 393] width 769 height 22
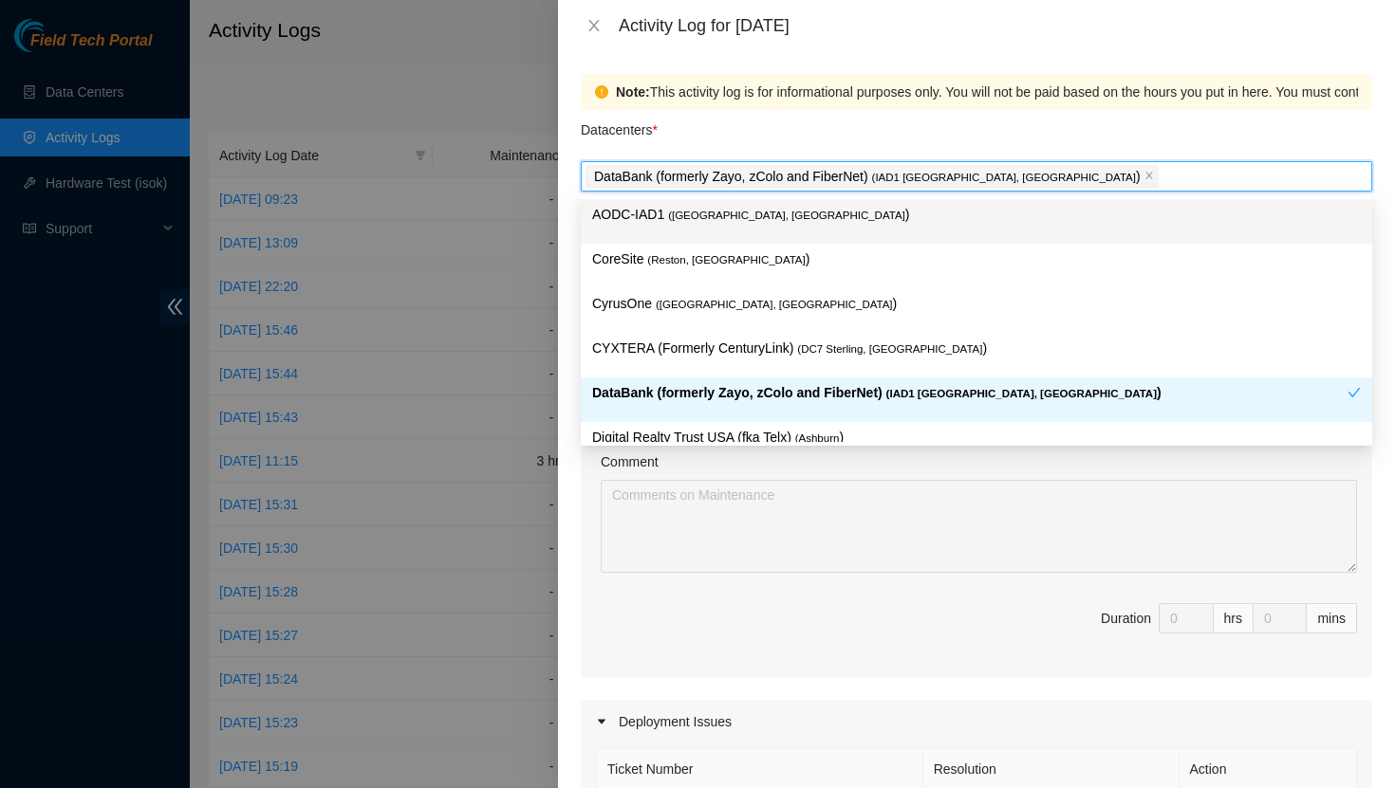
click at [838, 123] on div "Datacenters *" at bounding box center [976, 135] width 791 height 51
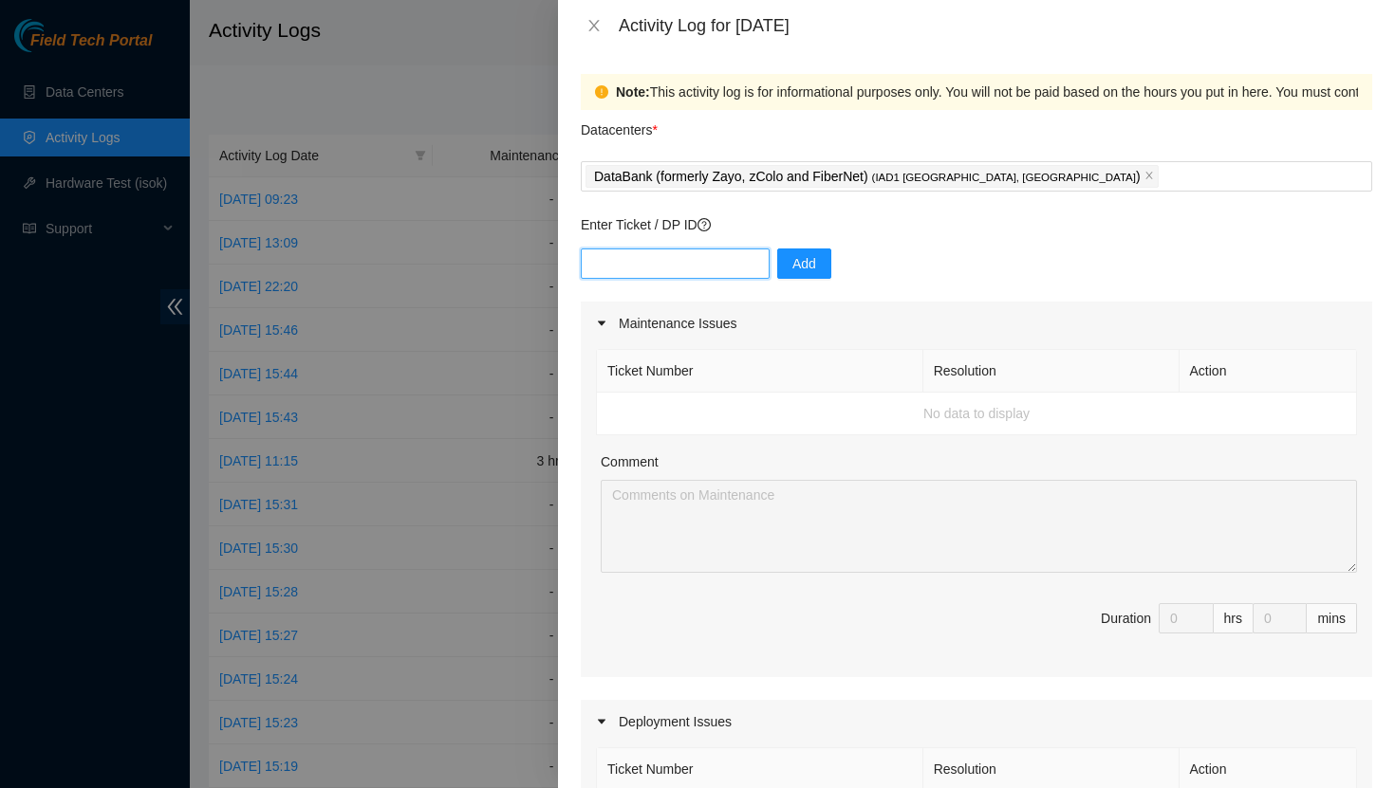
click at [671, 261] on input "text" at bounding box center [675, 264] width 189 height 30
type input "DP83538"
click at [794, 255] on span "Add" at bounding box center [804, 263] width 24 height 21
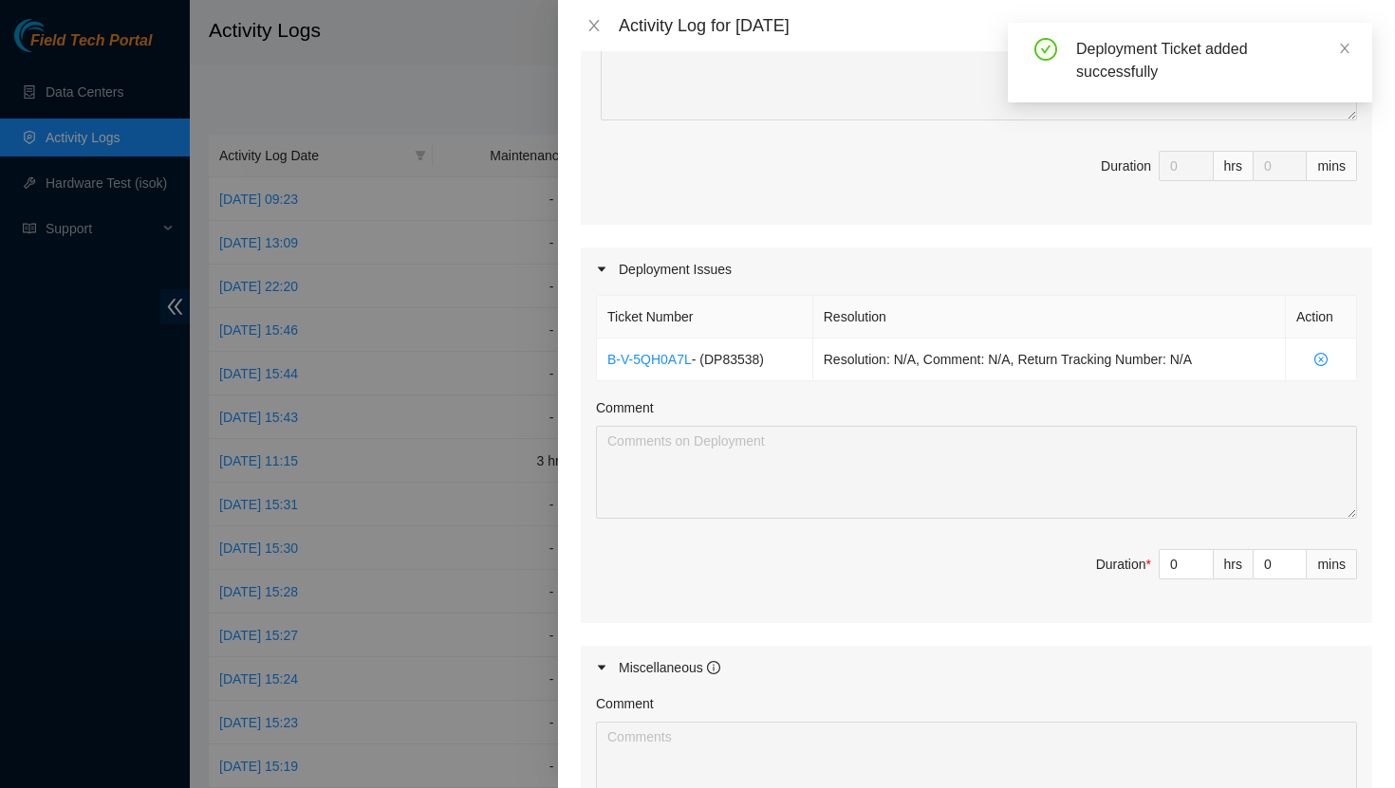
scroll to position [455, 0]
click at [1184, 566] on input "0" at bounding box center [1185, 561] width 53 height 28
type input "1"
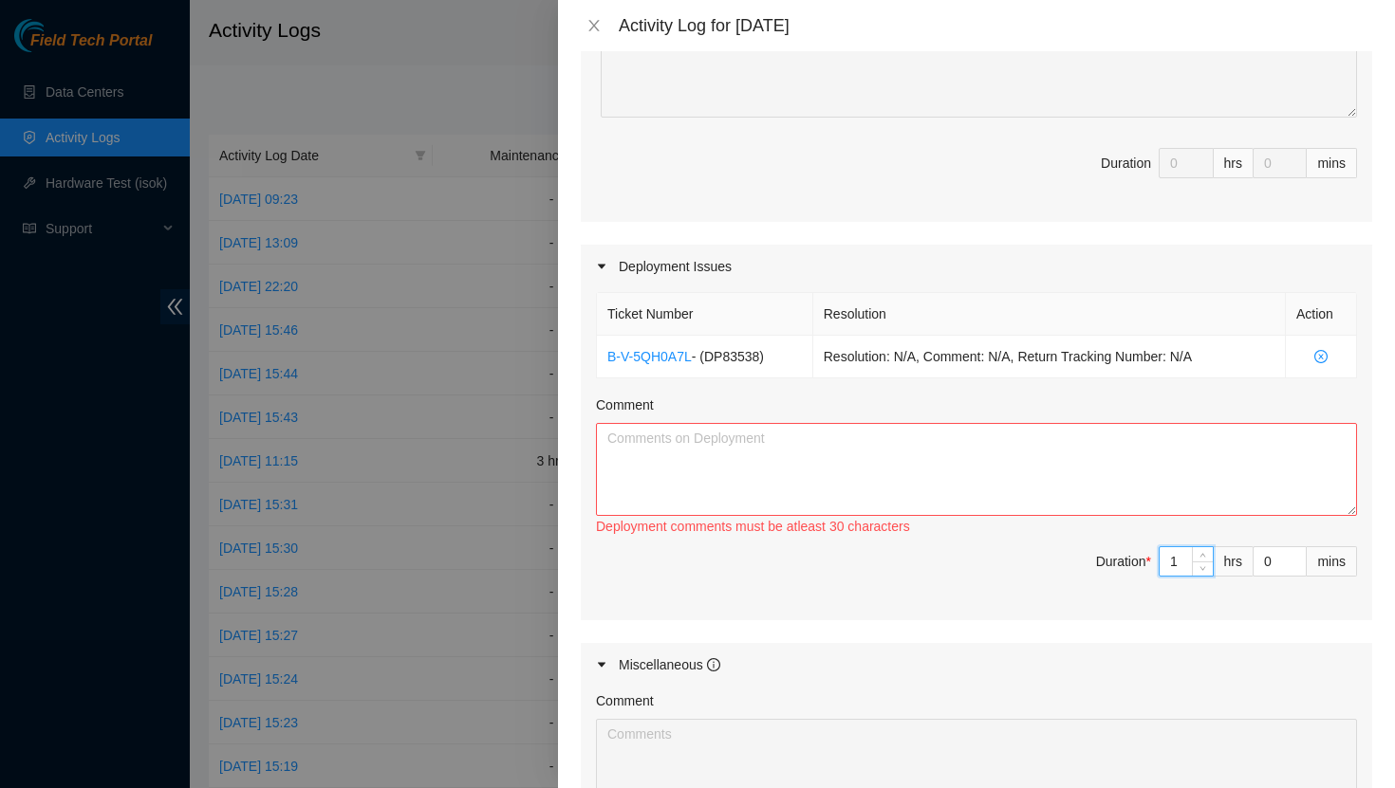
type input "12"
click at [908, 476] on textarea "Comment" at bounding box center [976, 469] width 761 height 93
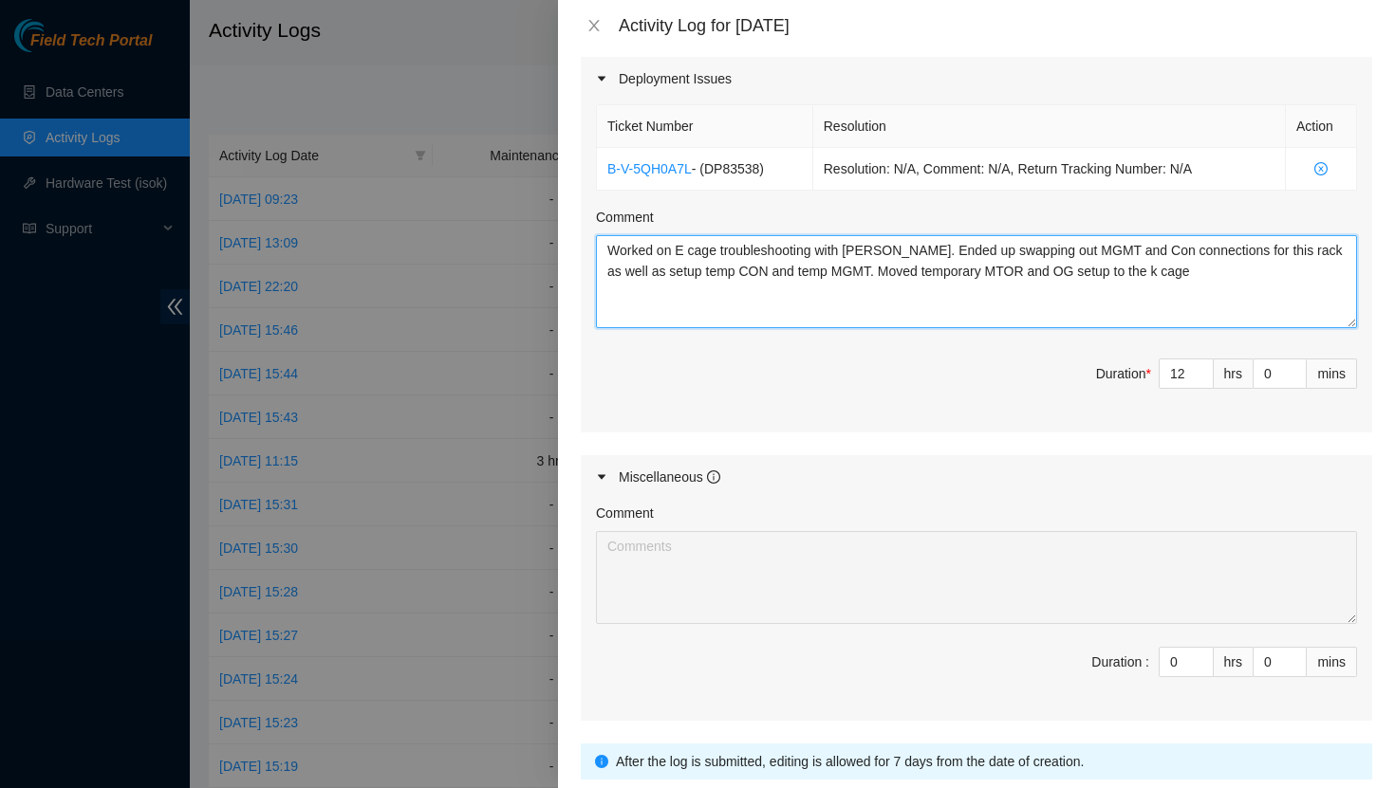
scroll to position [784, 0]
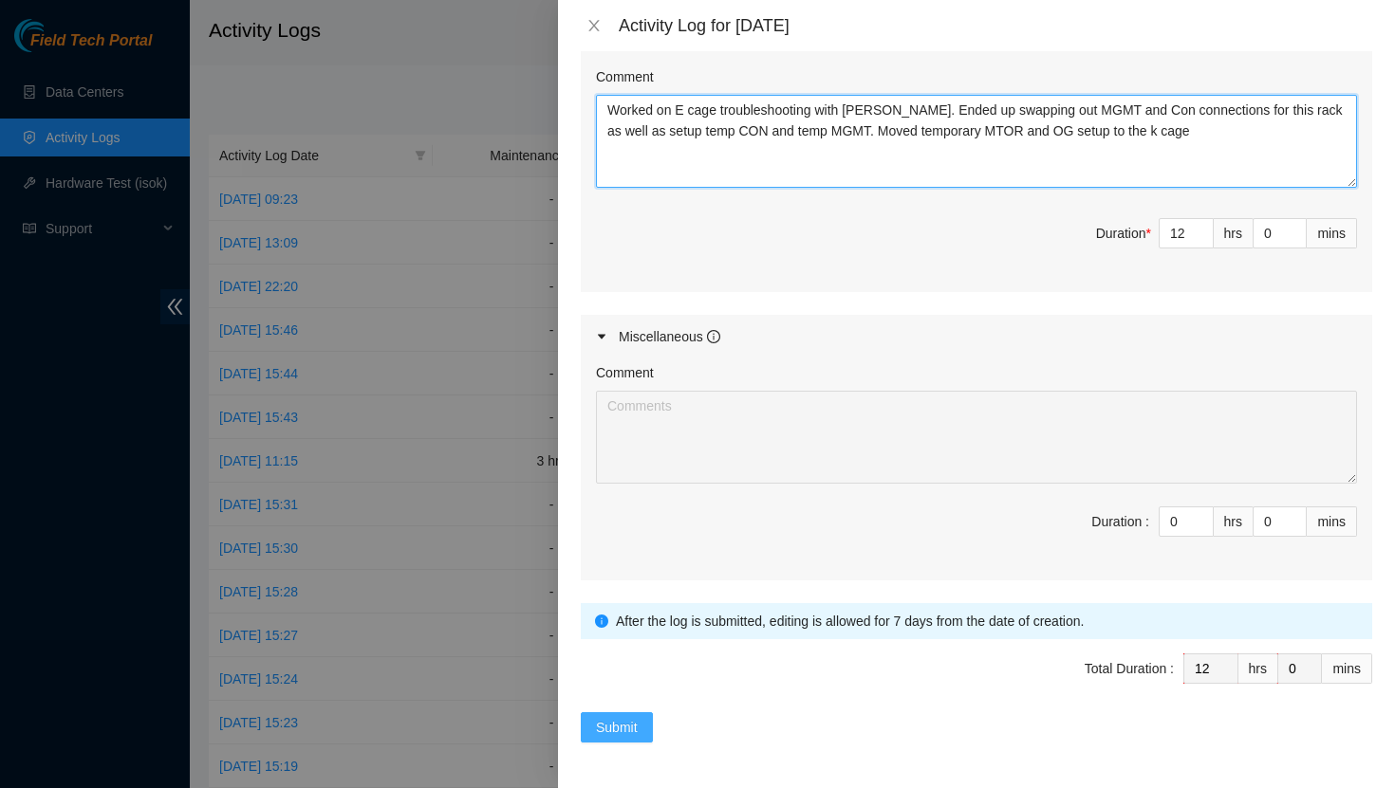
type textarea "Worked on E cage troubleshooting with [PERSON_NAME]. Ended up swapping out MGMT…"
click at [621, 722] on span "Submit" at bounding box center [617, 727] width 42 height 21
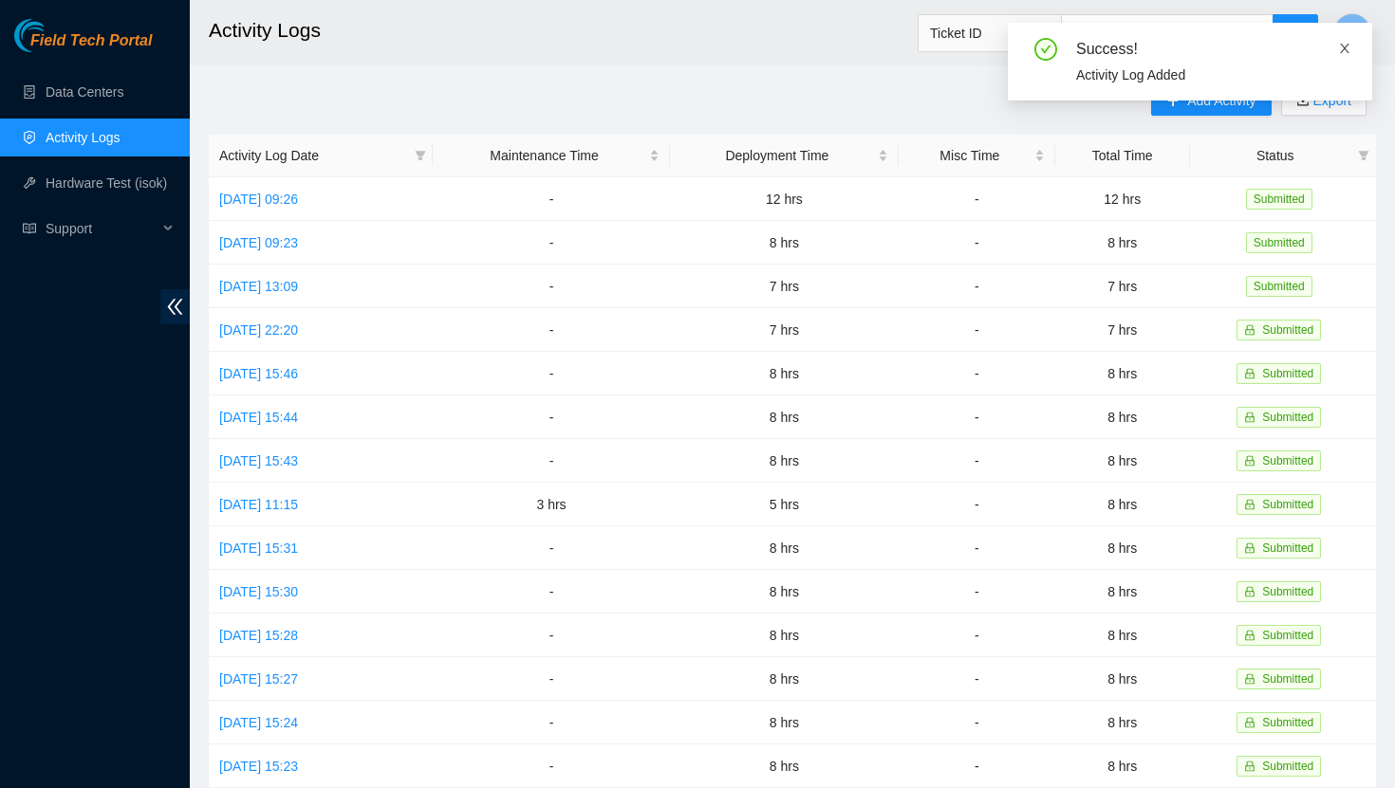
click at [1347, 49] on icon "close" at bounding box center [1344, 48] width 13 height 13
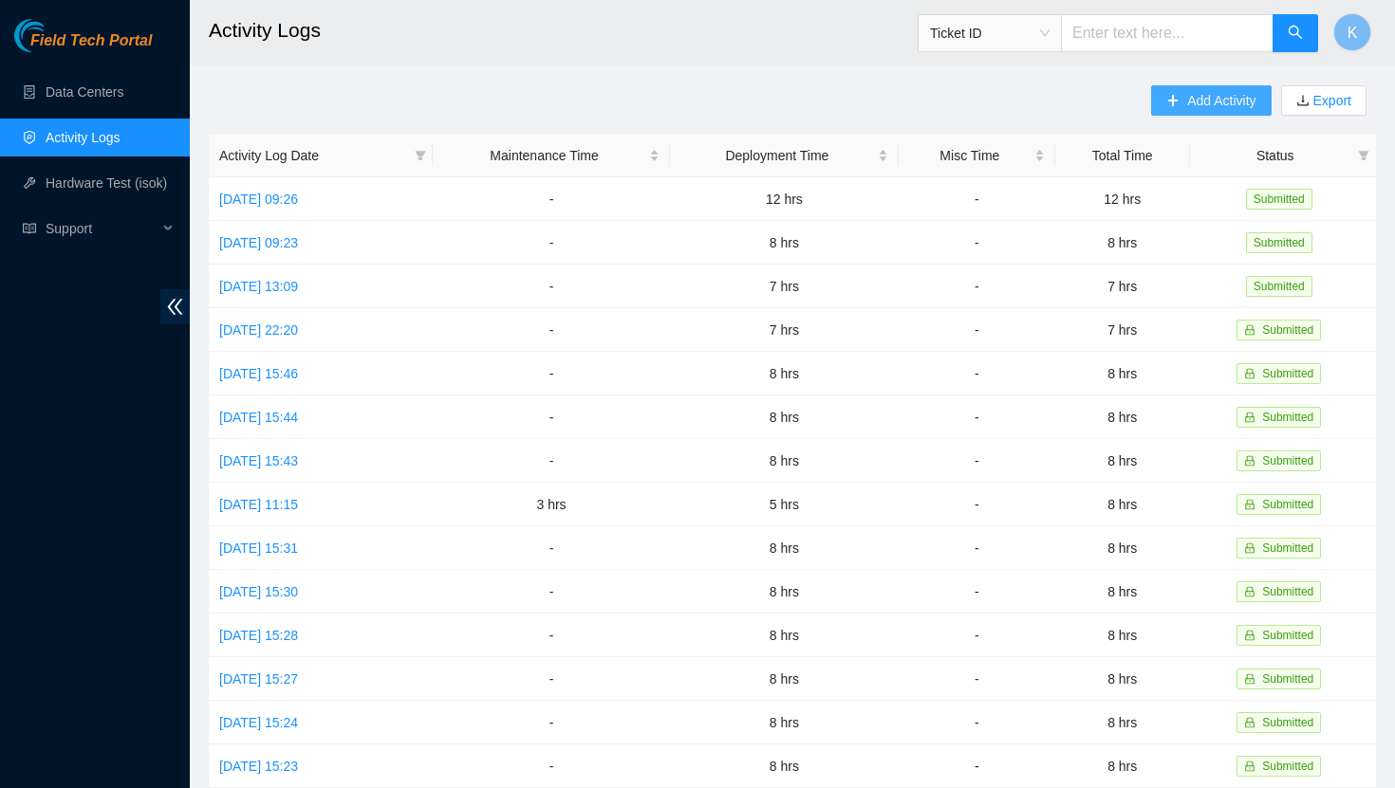
click at [1194, 112] on button "Add Activity" at bounding box center [1211, 100] width 120 height 30
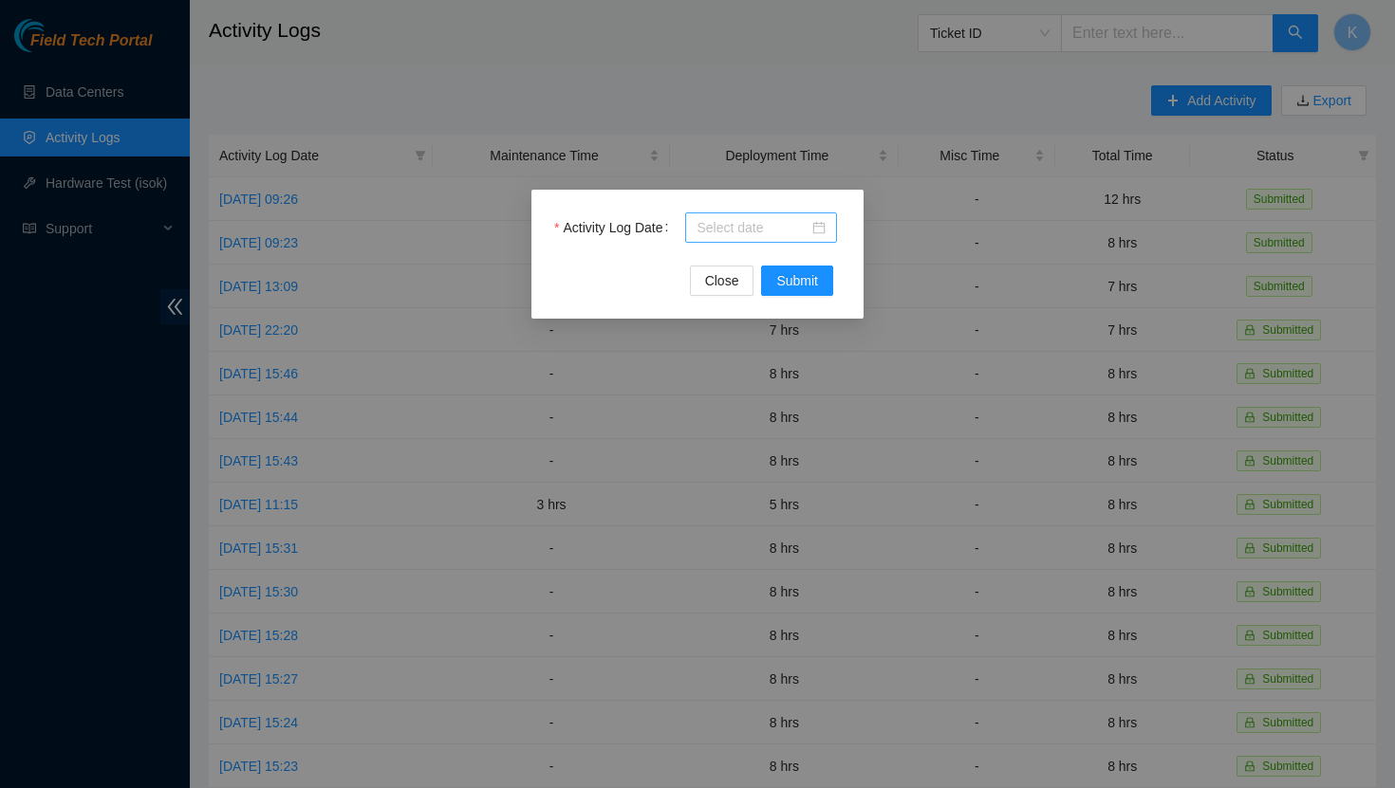
click at [813, 233] on div at bounding box center [760, 227] width 129 height 21
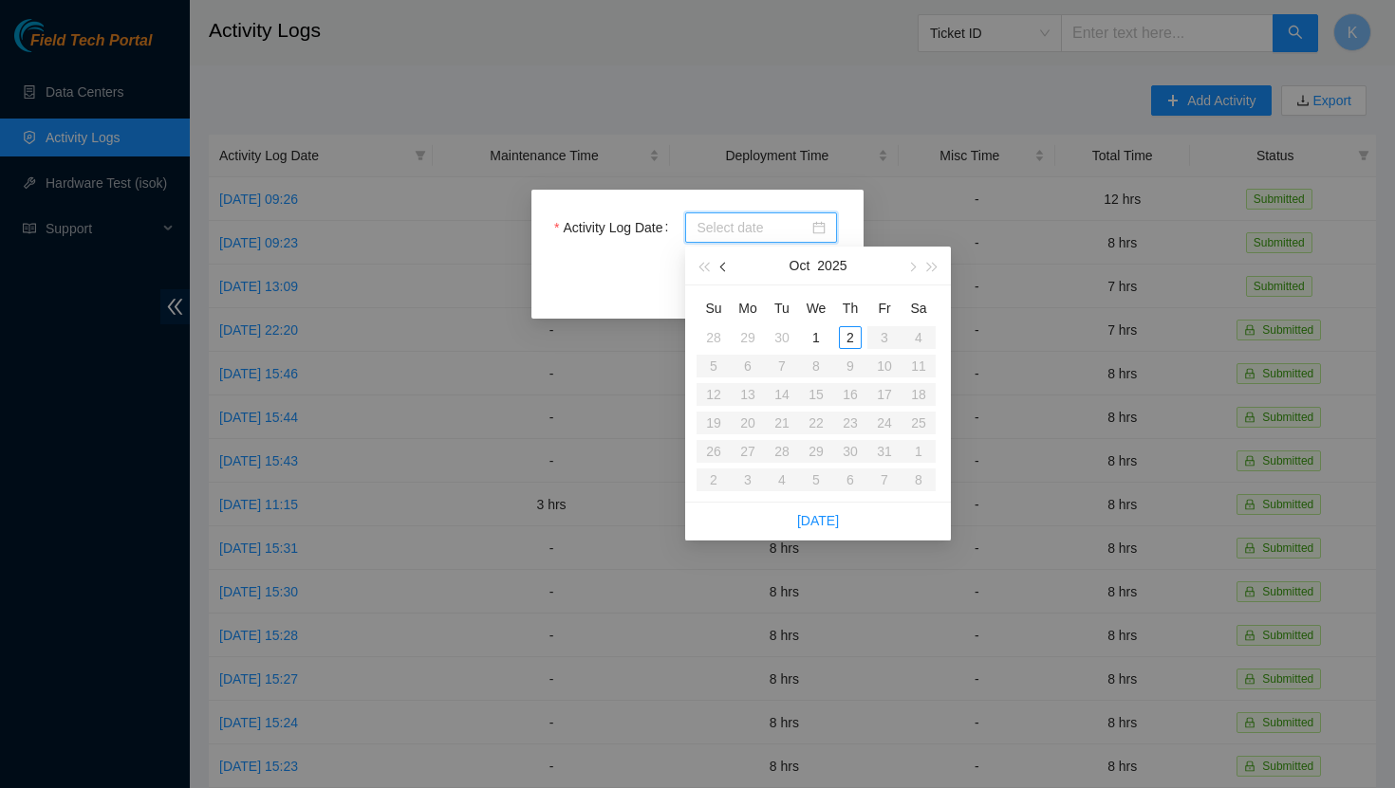
click at [725, 265] on span "button" at bounding box center [724, 267] width 9 height 9
click at [912, 269] on span "button" at bounding box center [910, 267] width 9 height 9
type input "[DATE]"
click at [822, 336] on div "1" at bounding box center [816, 337] width 23 height 23
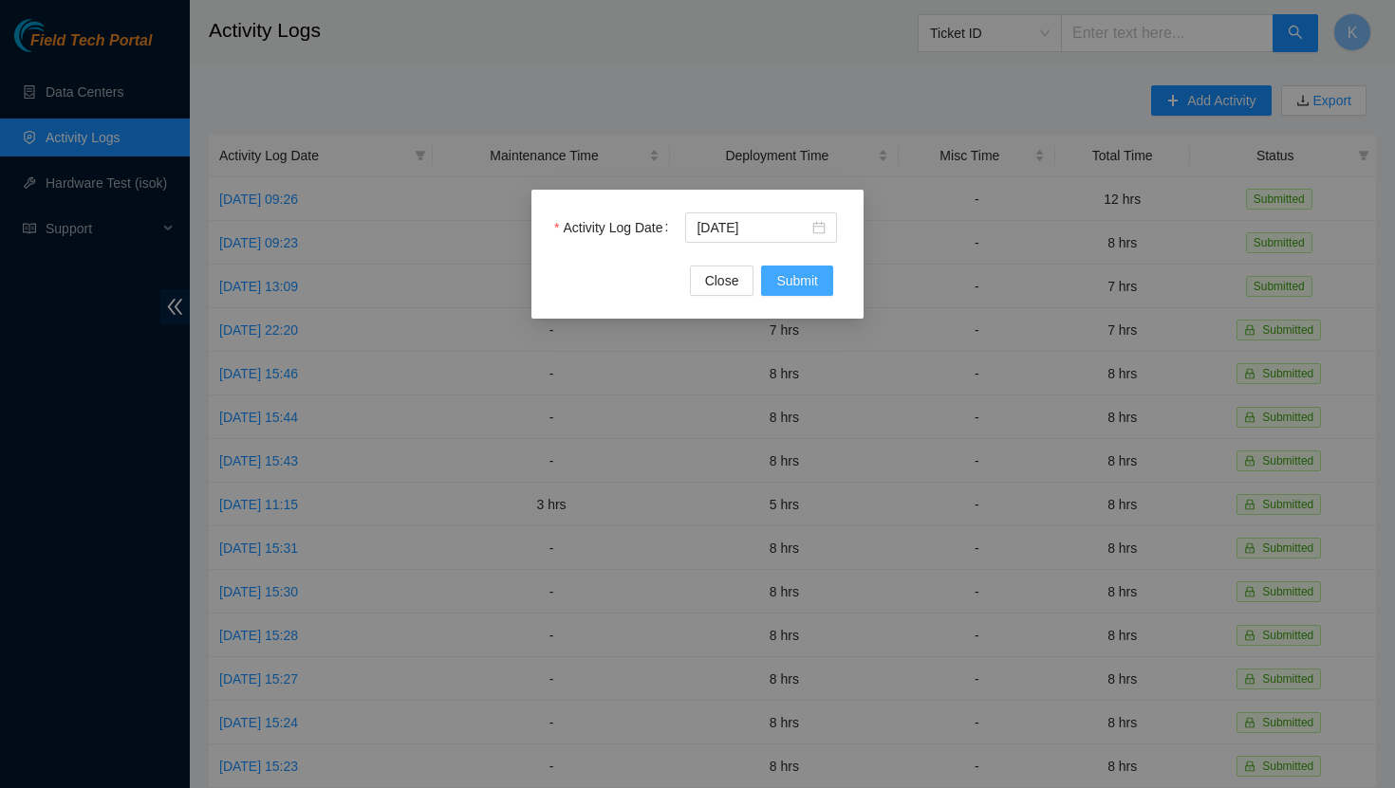
click at [808, 279] on span "Submit" at bounding box center [797, 280] width 42 height 21
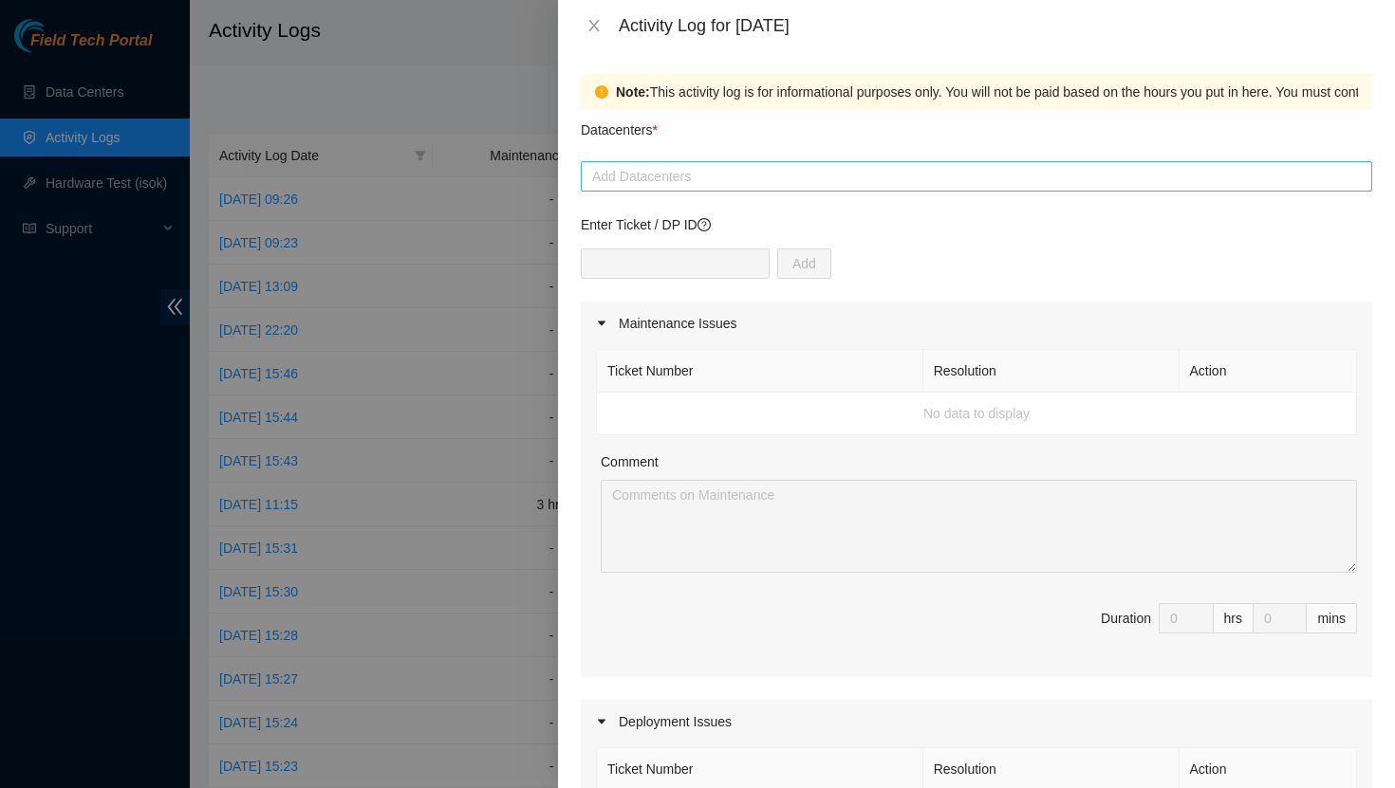
click at [725, 181] on div at bounding box center [976, 176] width 782 height 23
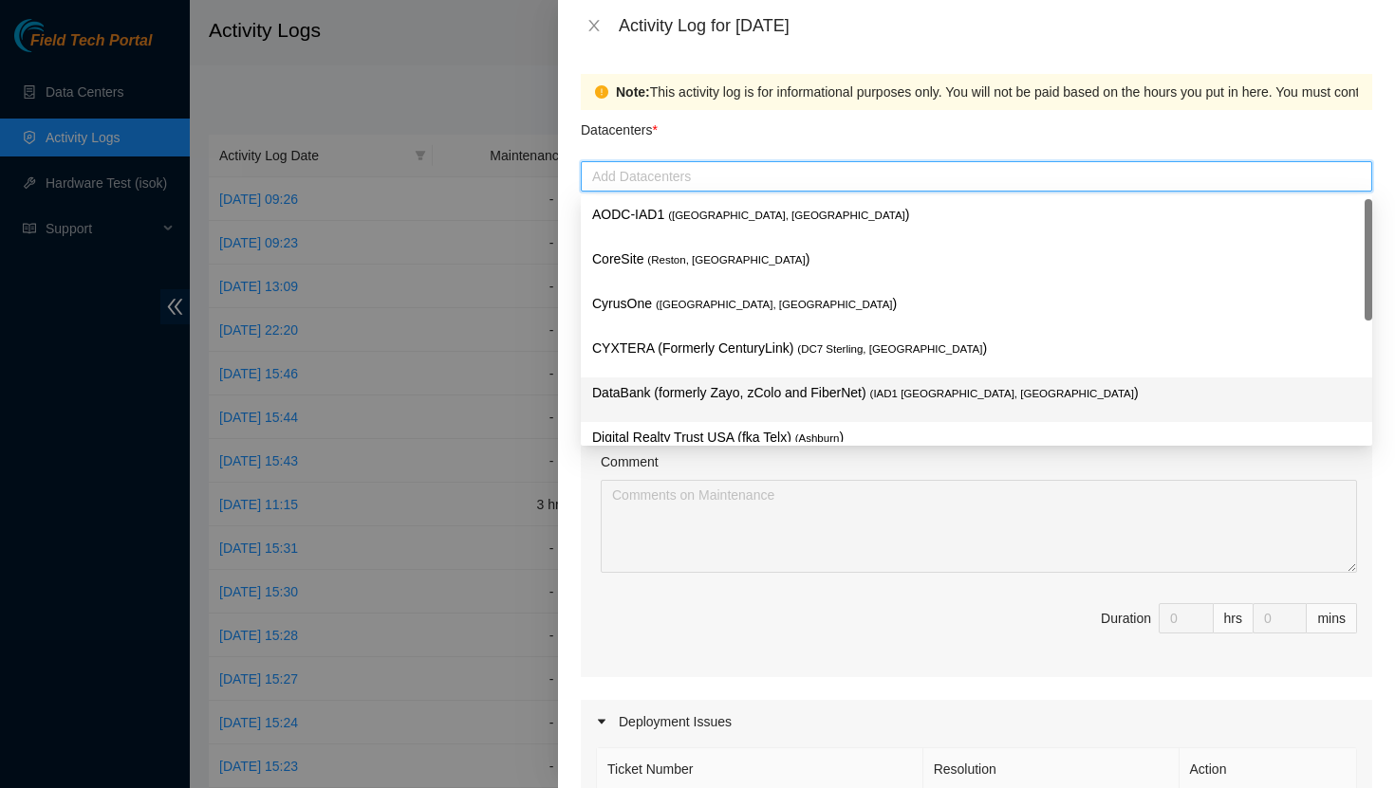
click at [695, 391] on p "DataBank (formerly Zayo, zColo and FiberNet) ( IAD1 [GEOGRAPHIC_DATA], [GEOGRAP…" at bounding box center [976, 393] width 769 height 22
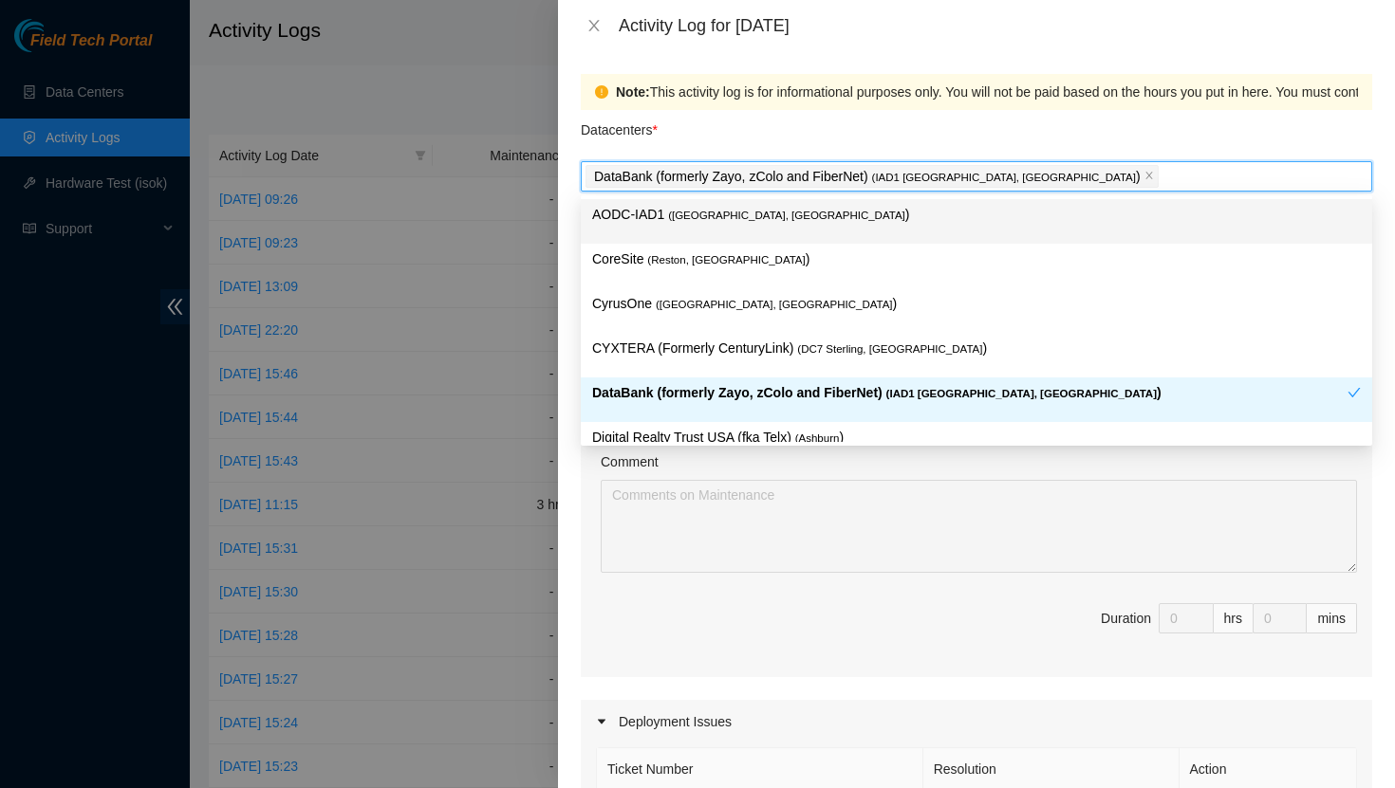
click at [708, 138] on div "Datacenters *" at bounding box center [976, 135] width 791 height 51
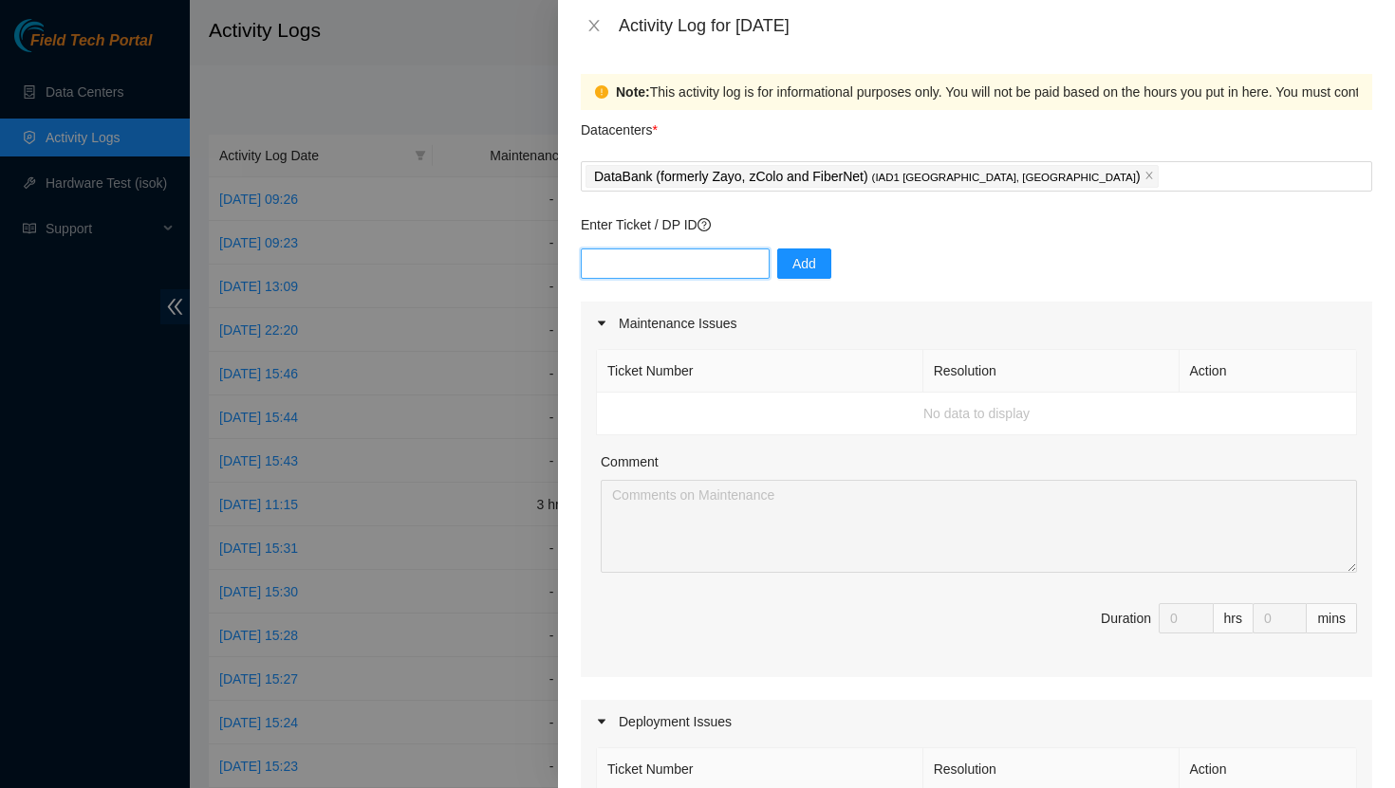
click at [676, 273] on input "text" at bounding box center [675, 264] width 189 height 30
type input "DP8353538"
click at [798, 264] on span "Add" at bounding box center [804, 263] width 24 height 21
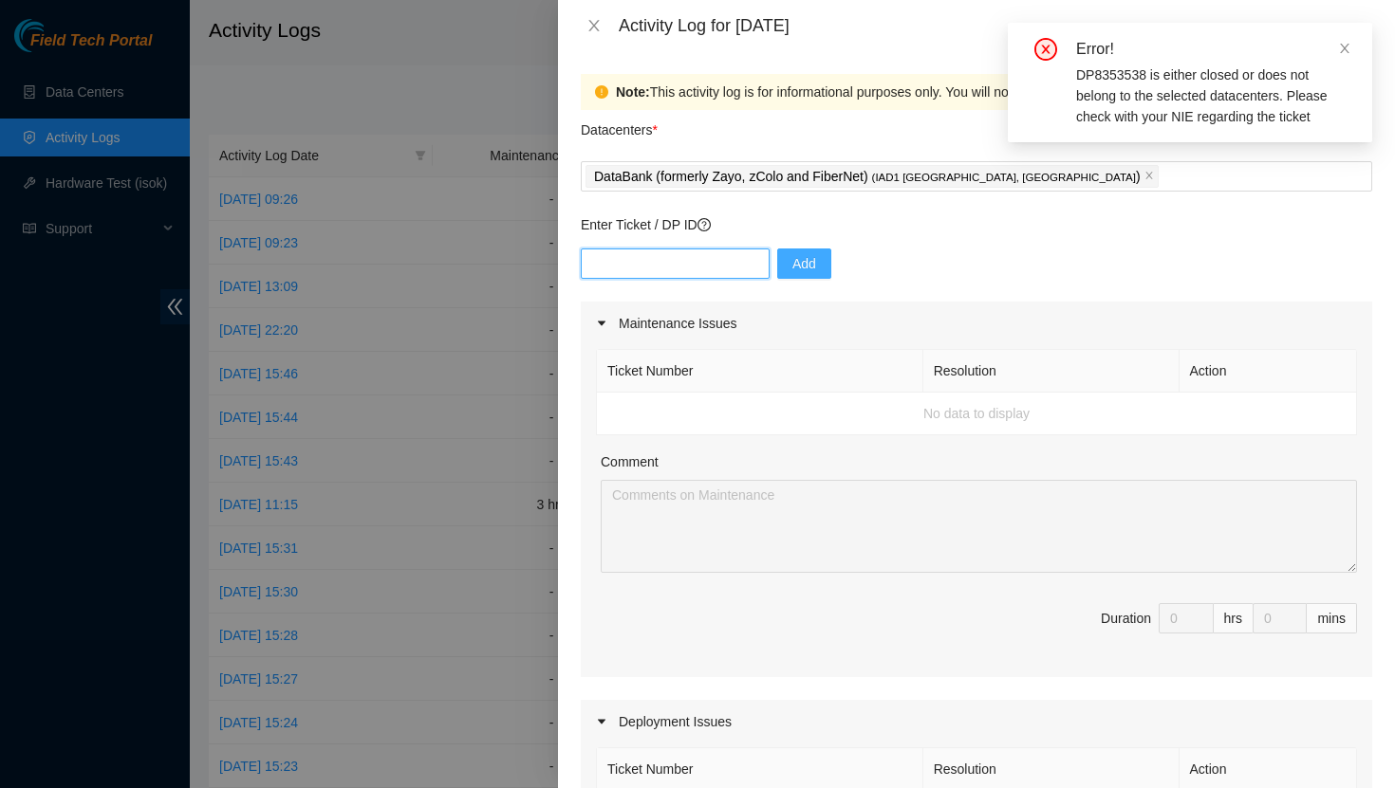
click at [685, 261] on input "text" at bounding box center [675, 264] width 189 height 30
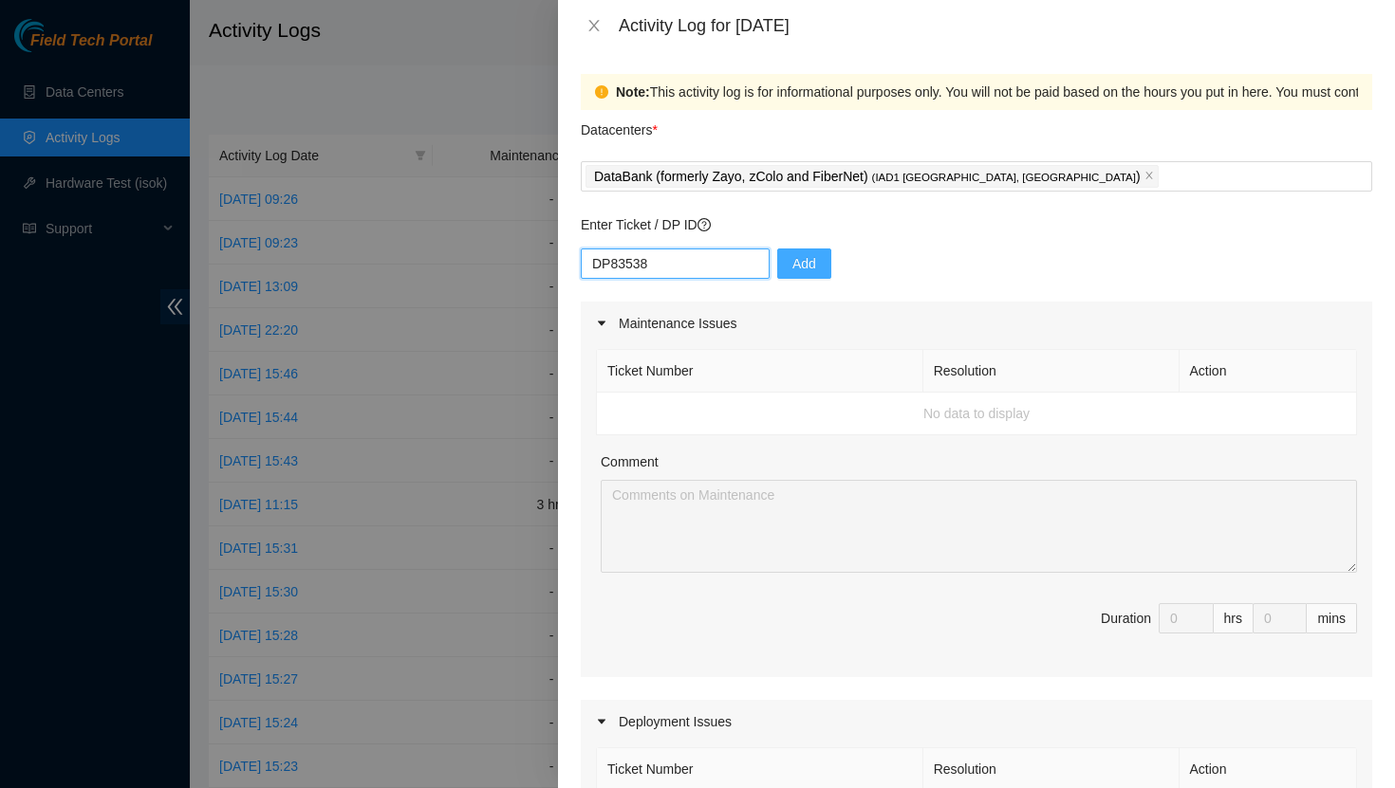
type input "DP83538"
click at [792, 269] on span "Add" at bounding box center [804, 263] width 24 height 21
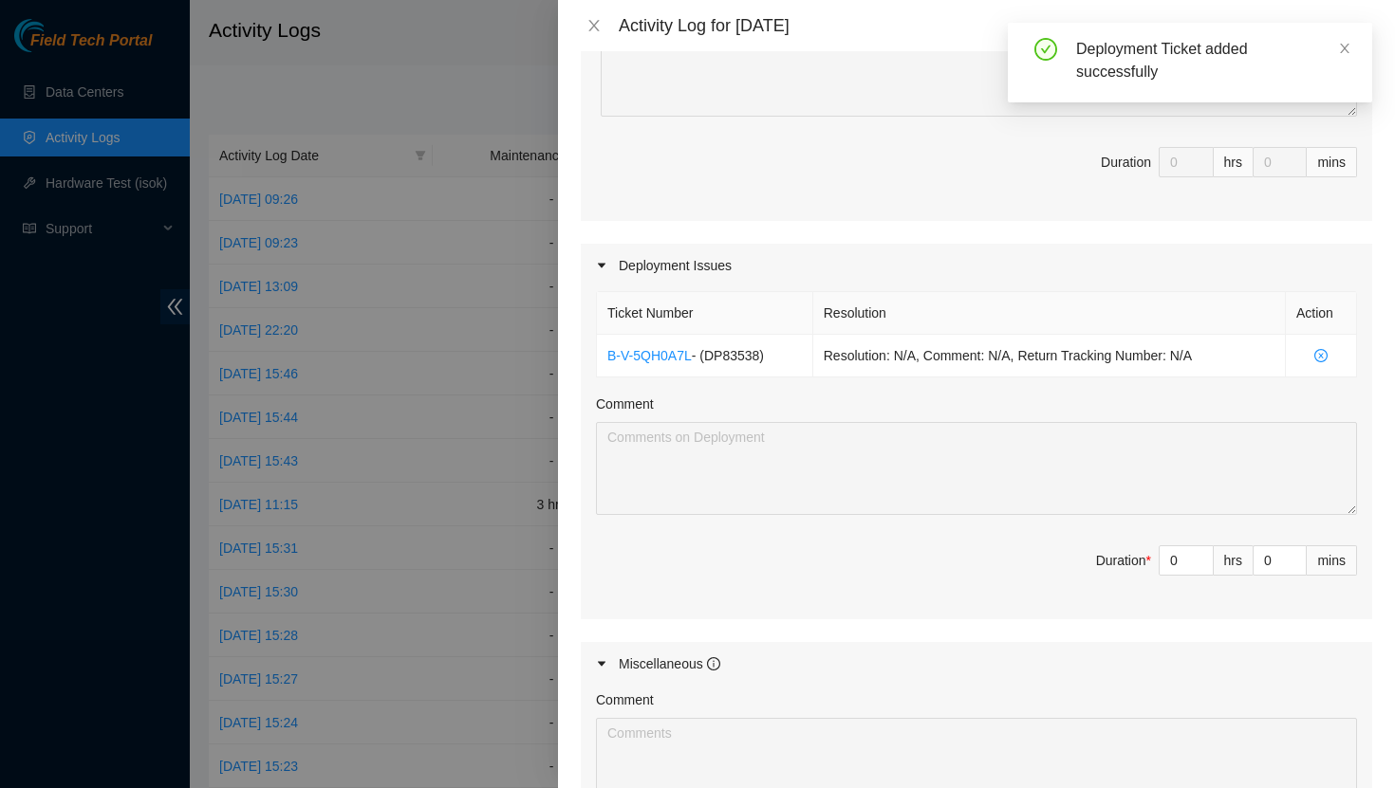
scroll to position [465, 0]
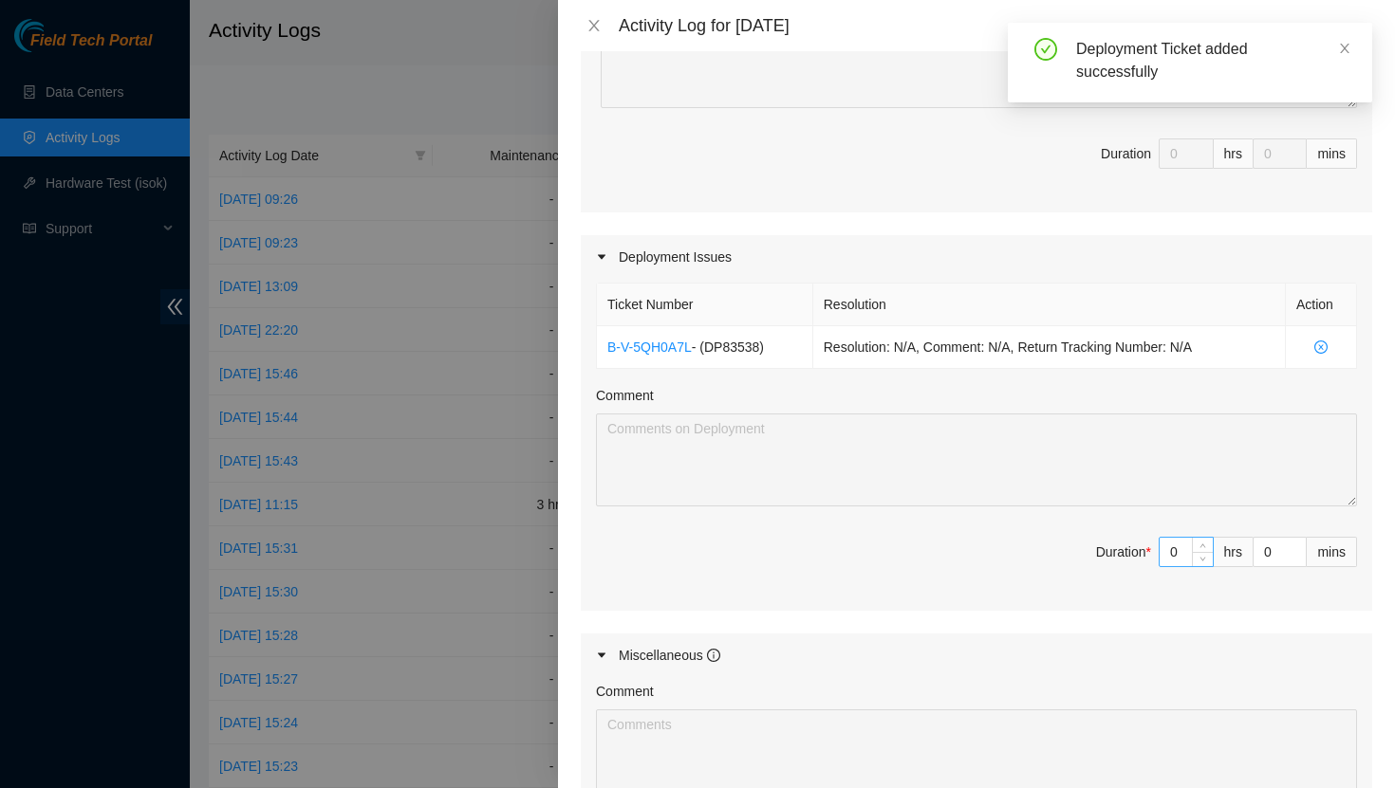
click at [1180, 556] on input "0" at bounding box center [1185, 552] width 53 height 28
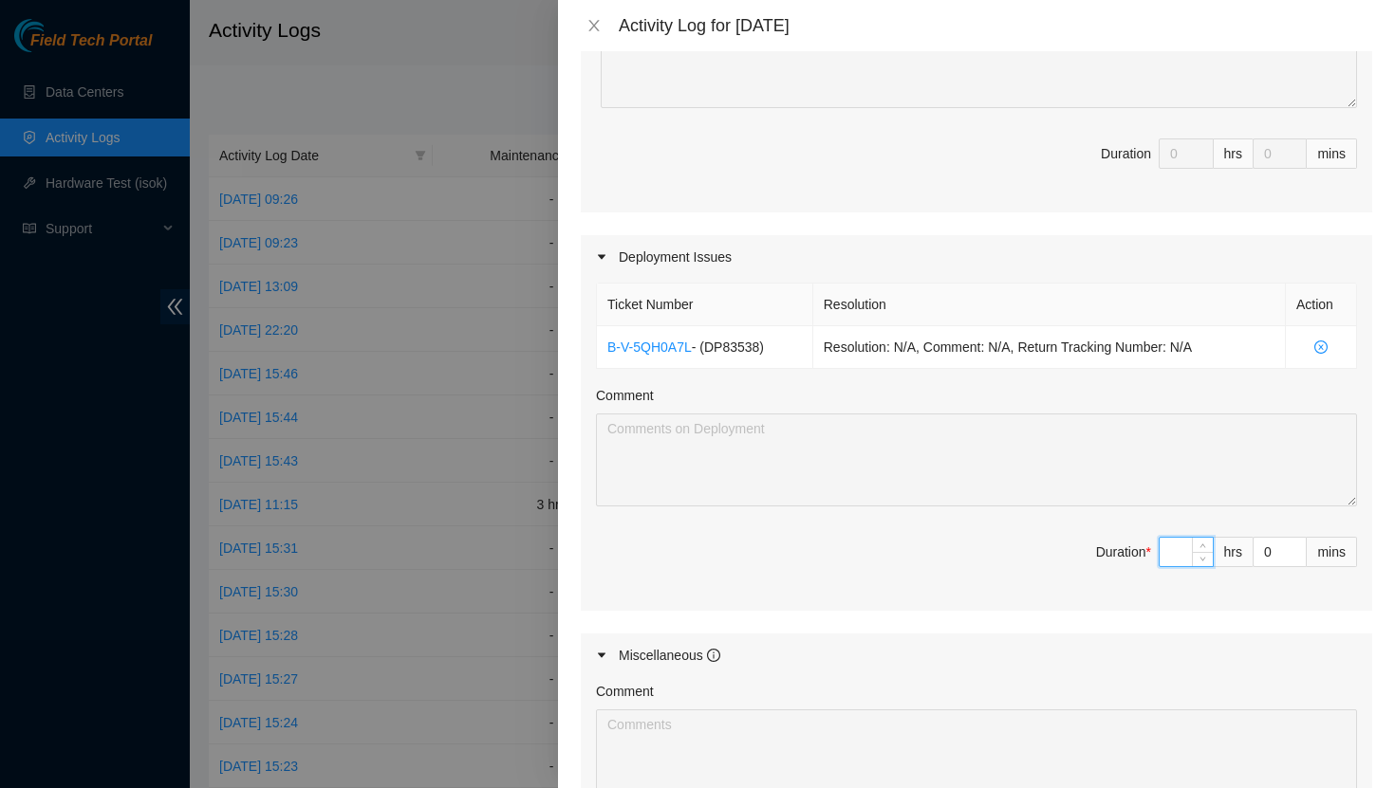
type input "7"
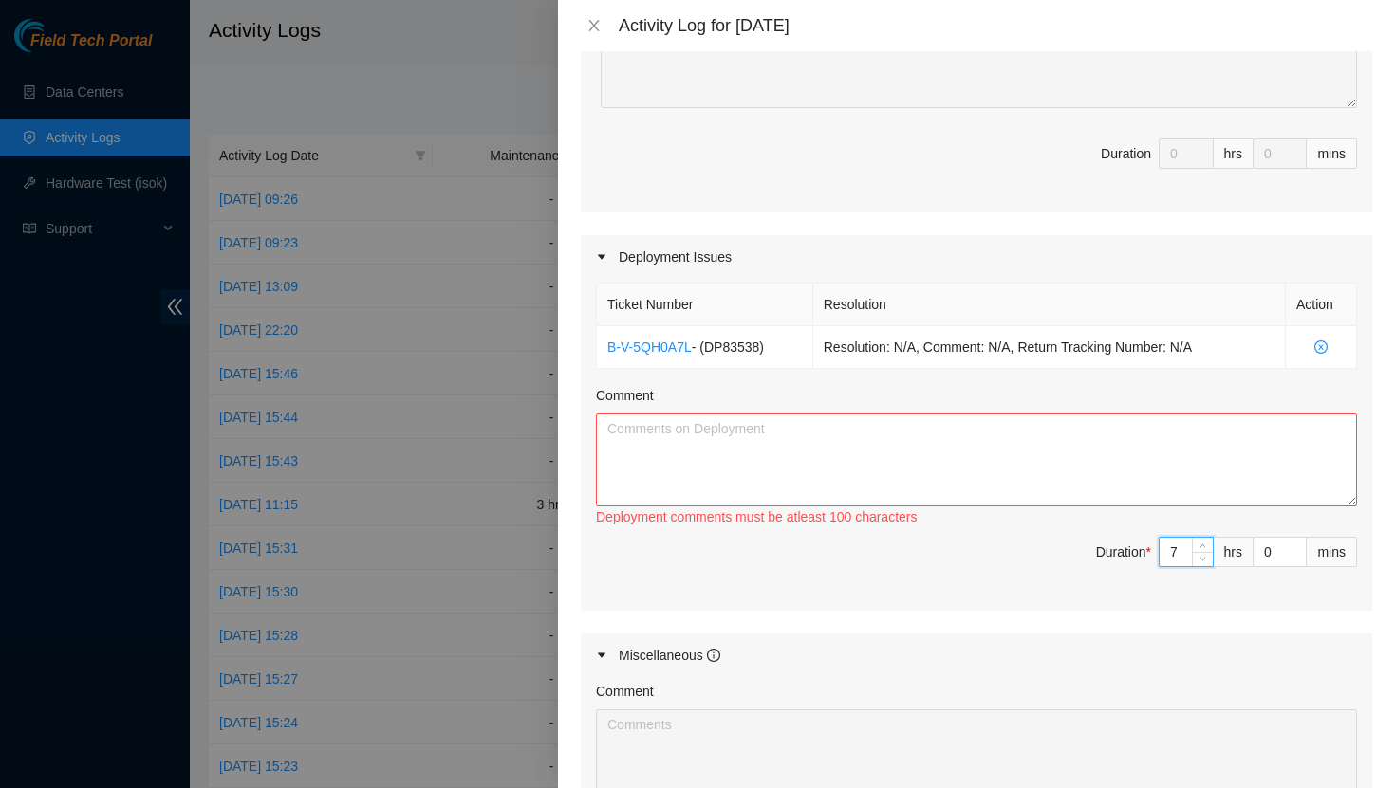
type input "7"
click at [765, 465] on textarea "Comment" at bounding box center [976, 460] width 761 height 93
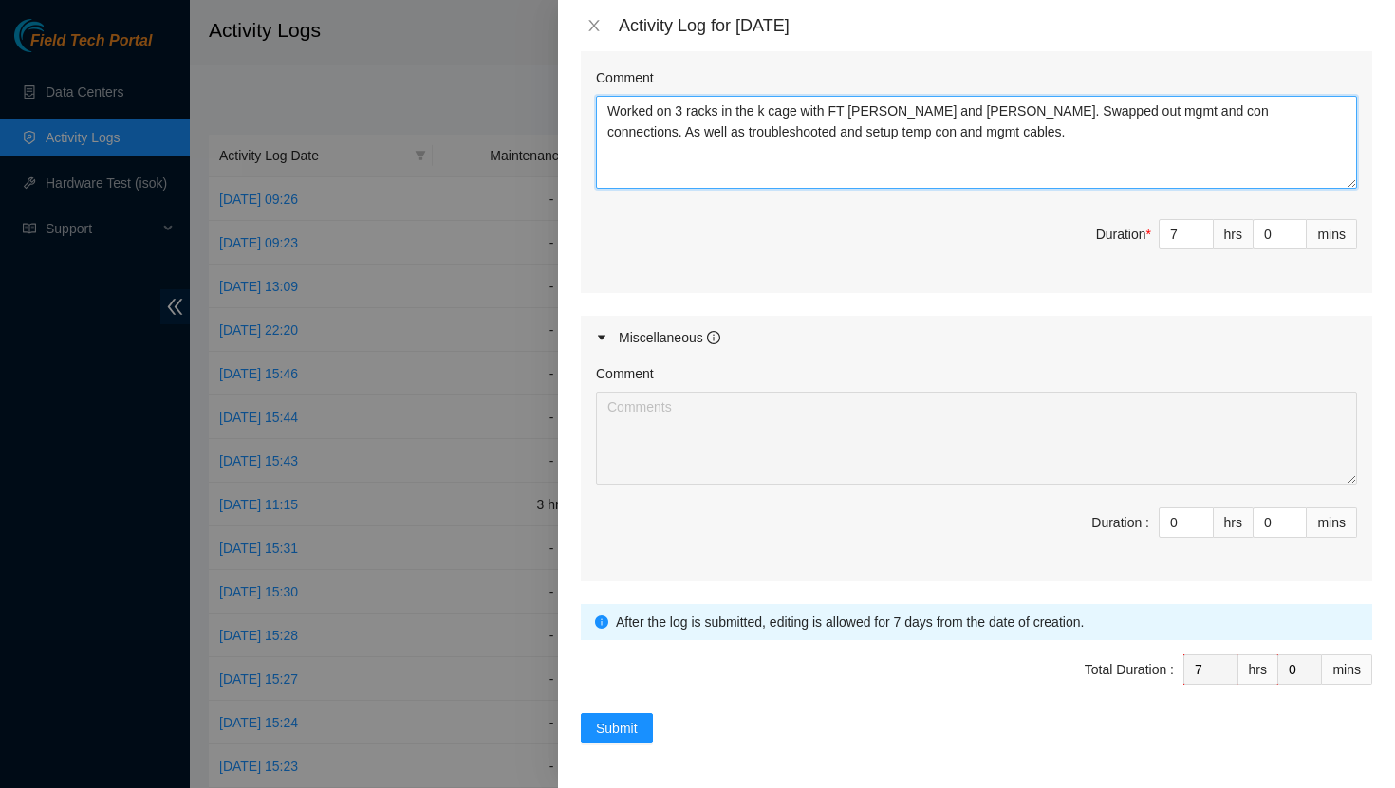
scroll to position [784, 0]
type textarea "Worked on 3 racks in the k cage with FT [PERSON_NAME] and [PERSON_NAME]. Swappe…"
click at [626, 727] on span "Submit" at bounding box center [617, 727] width 42 height 21
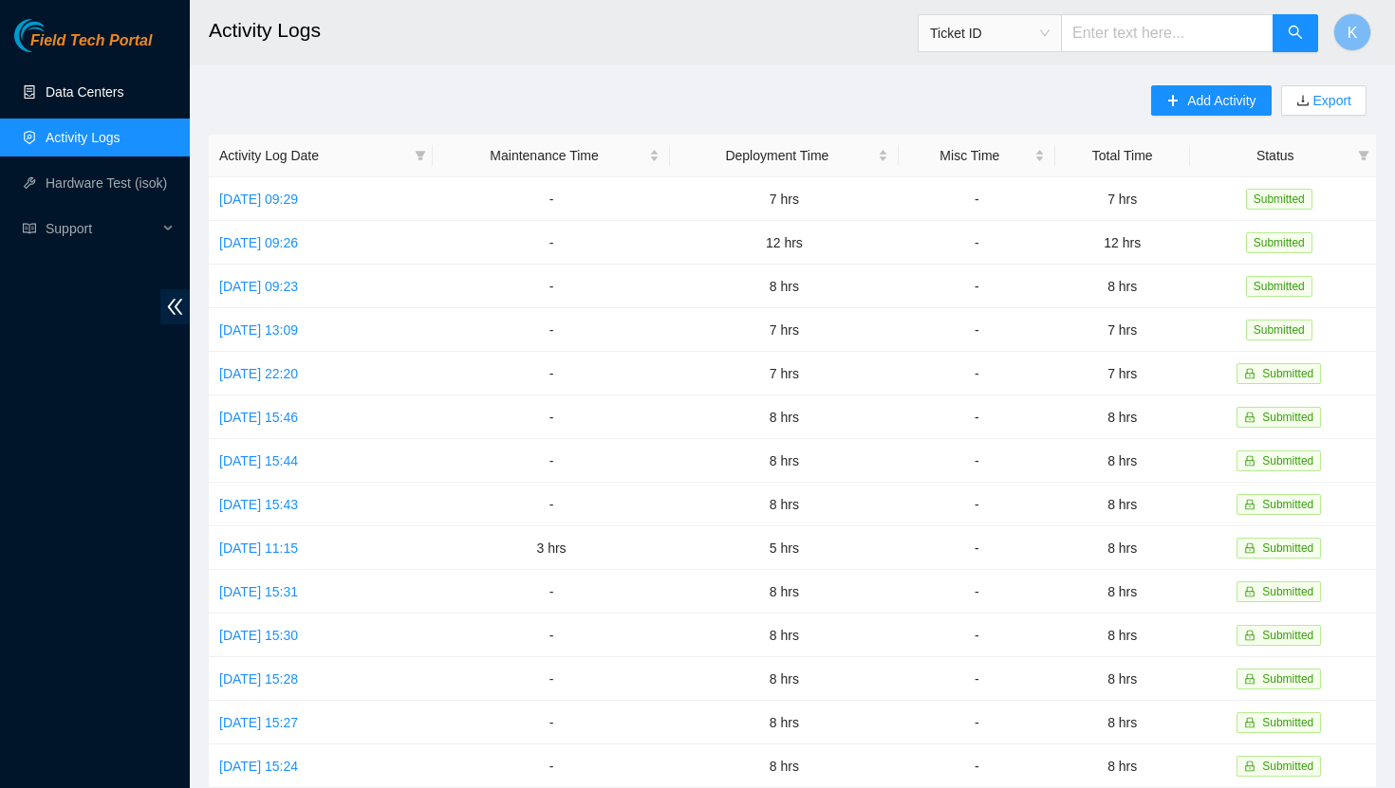
click at [117, 100] on link "Data Centers" at bounding box center [85, 91] width 78 height 15
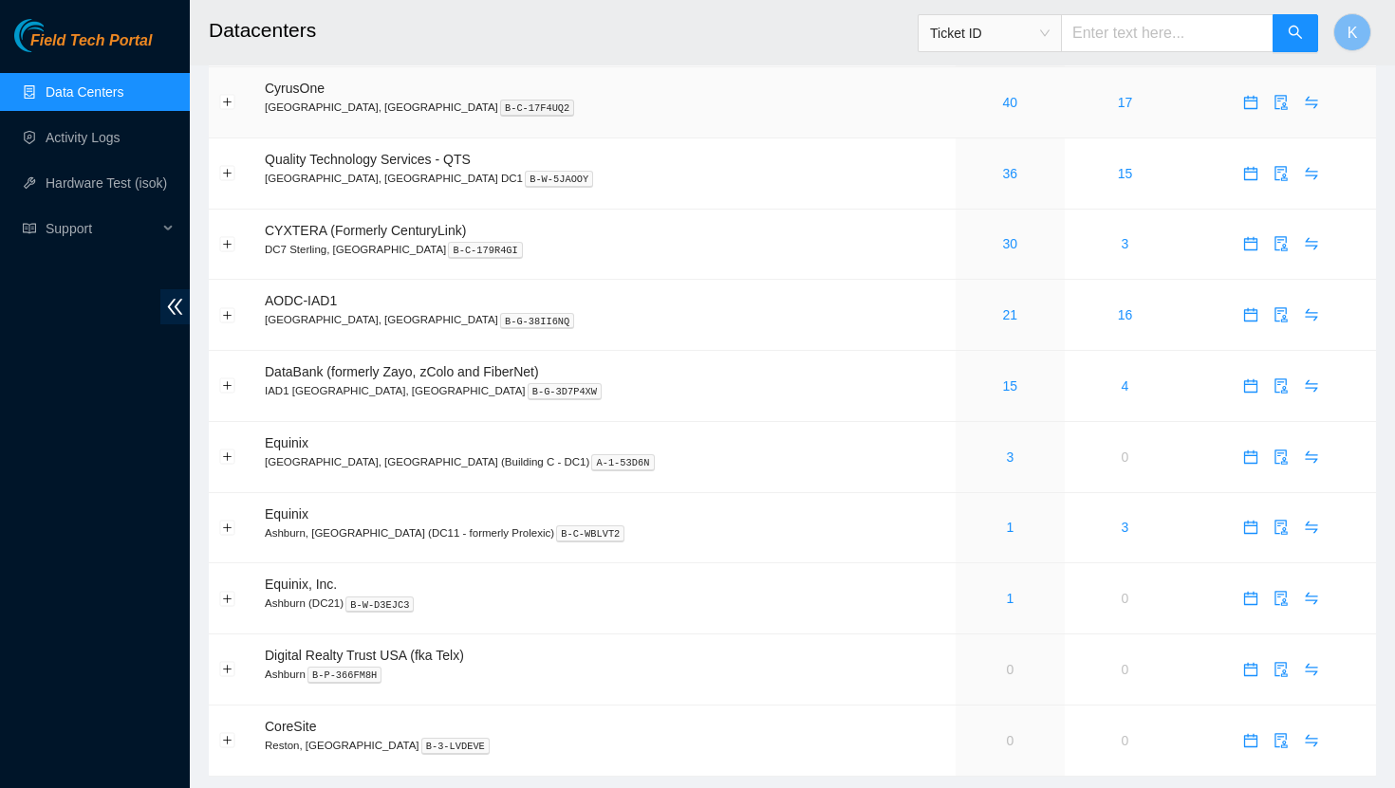
scroll to position [105, 0]
